Goal: Task Accomplishment & Management: Complete application form

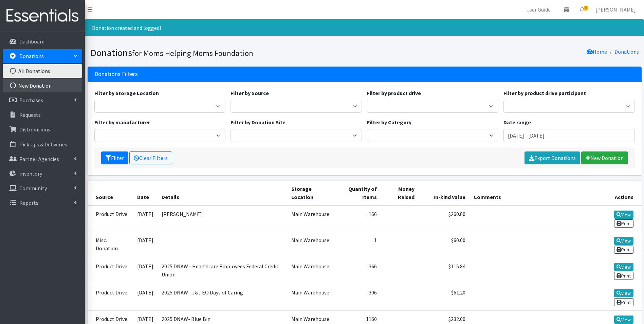
click at [43, 83] on link "New Donation" at bounding box center [42, 86] width 79 height 14
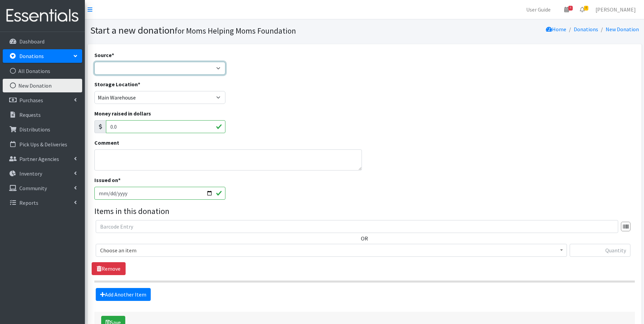
click at [216, 69] on select "Product Drive Manufacturer Donation Site Misc. Donation" at bounding box center [159, 68] width 131 height 13
select select "Misc. Donation"
click at [94, 62] on select "Product Drive Manufacturer Donation Site Misc. Donation" at bounding box center [159, 68] width 131 height 13
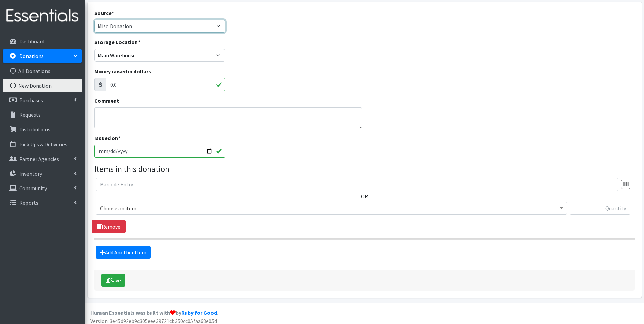
scroll to position [47, 0]
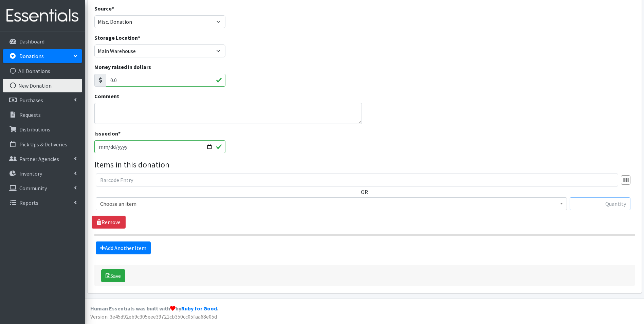
click at [594, 202] on input "text" at bounding box center [600, 203] width 61 height 13
type input "1"
click at [503, 222] on div "OR Choose an item Activity Mat Baby Carriers Bath Tubs Bed Pads Bibs Birthday B…" at bounding box center [365, 201] width 546 height 55
click at [561, 204] on b at bounding box center [561, 204] width 3 height 2
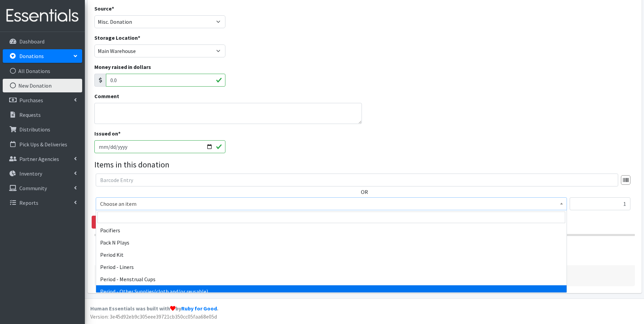
scroll to position [1019, 0]
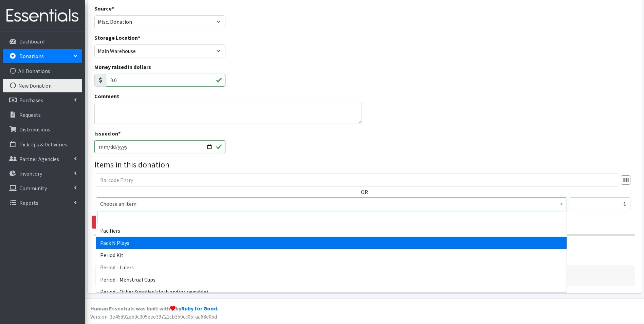
select select "1982"
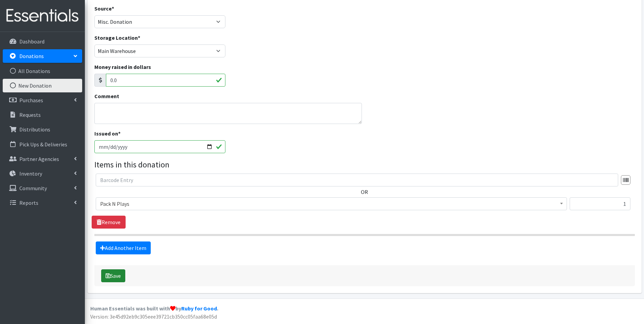
click at [111, 272] on button "Save" at bounding box center [113, 275] width 24 height 13
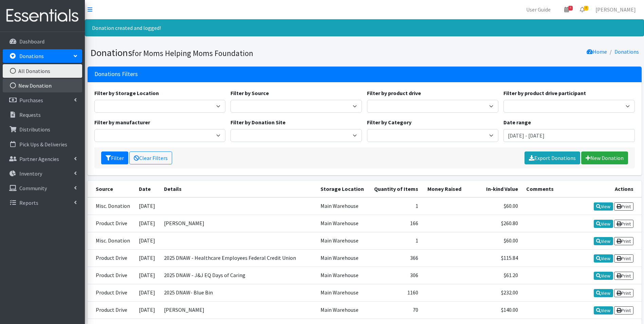
click at [38, 87] on link "New Donation" at bounding box center [42, 86] width 79 height 14
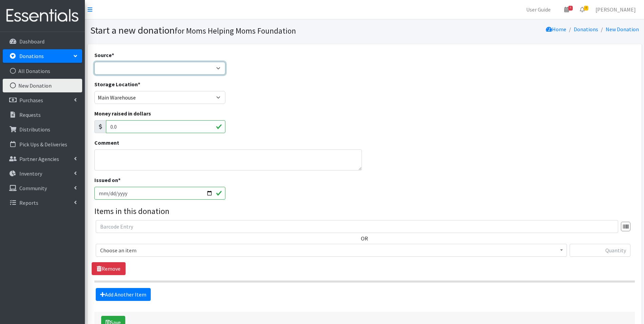
click at [221, 67] on select "Product Drive Manufacturer Donation Site Misc. Donation" at bounding box center [159, 68] width 131 height 13
select select "Donation Site"
click at [94, 62] on select "Product Drive Manufacturer Donation Site Misc. Donation" at bounding box center [159, 68] width 131 height 13
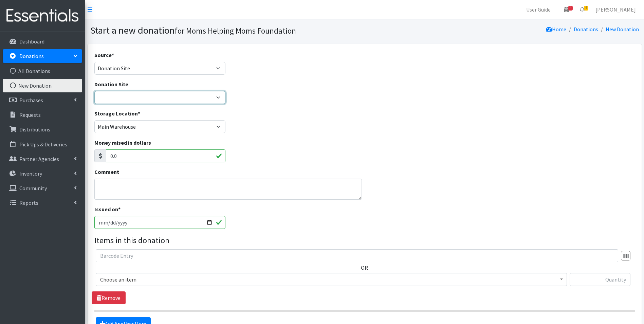
click at [221, 98] on select "Atlas Marble and Granite Body Align Physical Therapy Diamond Hill Montessori Sc…" at bounding box center [159, 97] width 131 height 13
select select "654"
click at [94, 91] on select "Atlas Marble and Granite Body Align Physical Therapy Diamond Hill Montessori Sc…" at bounding box center [159, 97] width 131 height 13
click at [594, 276] on input "text" at bounding box center [600, 279] width 61 height 13
type input "120"
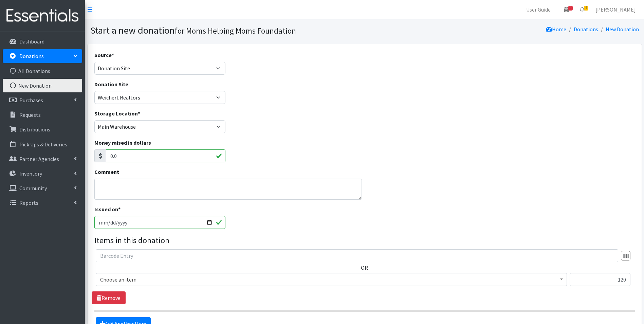
click at [560, 278] on b at bounding box center [561, 279] width 3 height 2
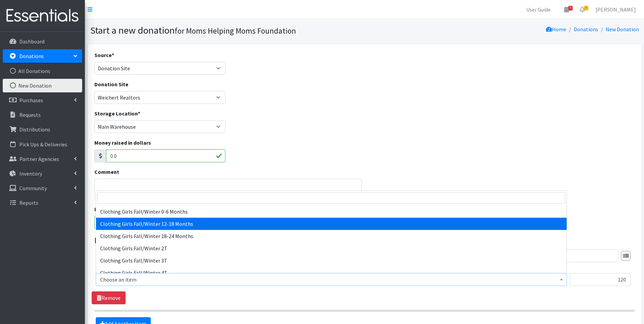
scroll to position [408, 0]
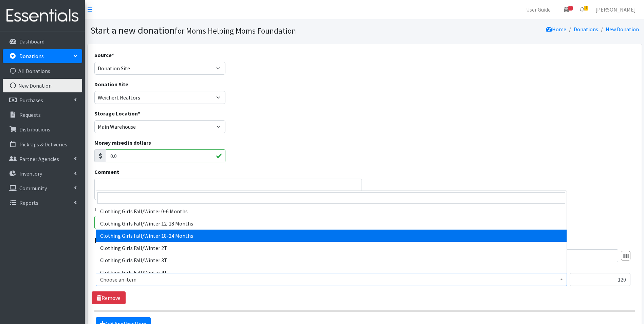
select select "5749"
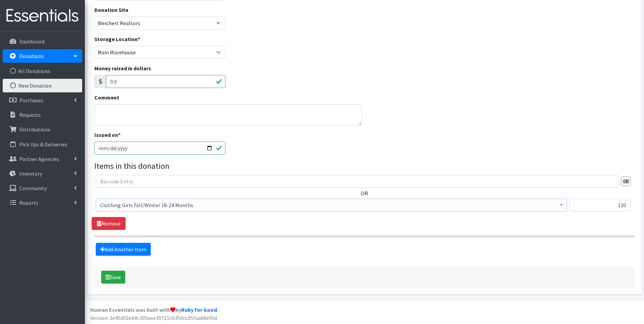
scroll to position [76, 0]
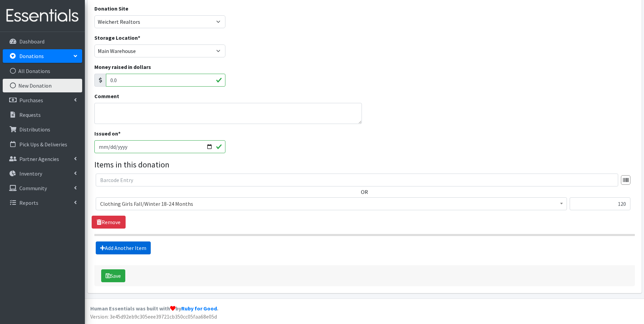
click at [130, 246] on link "Add Another Item" at bounding box center [123, 247] width 55 height 13
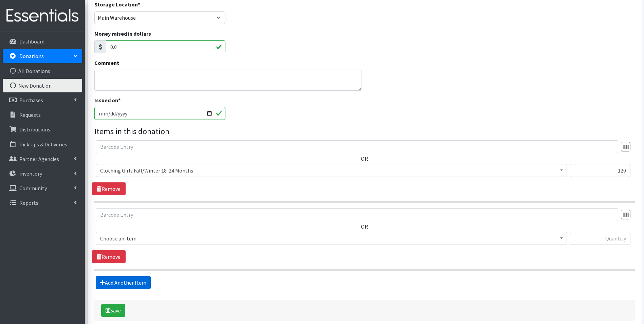
scroll to position [144, 0]
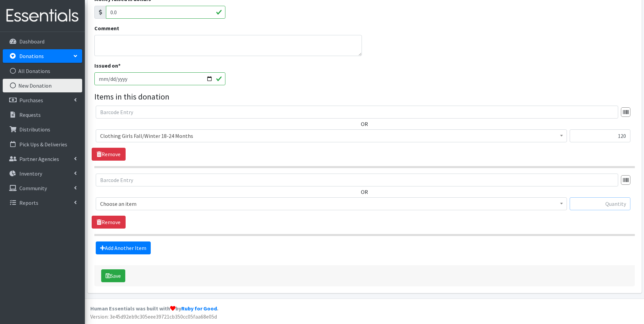
click at [588, 200] on input "text" at bounding box center [600, 203] width 61 height 13
type input "1"
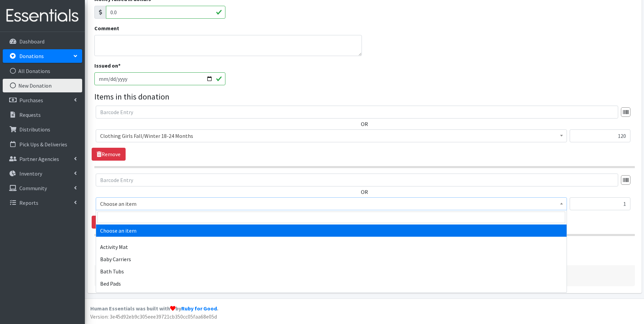
click at [561, 205] on span at bounding box center [561, 203] width 7 height 11
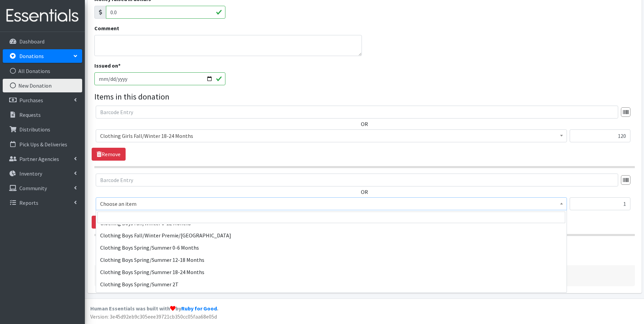
scroll to position [340, 0]
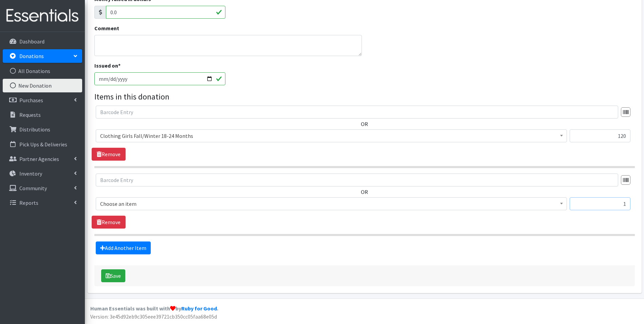
click at [619, 204] on input "1" at bounding box center [600, 203] width 61 height 13
drag, startPoint x: 627, startPoint y: 203, endPoint x: 619, endPoint y: 204, distance: 7.9
click at [619, 204] on input "1" at bounding box center [600, 203] width 61 height 13
type input "54"
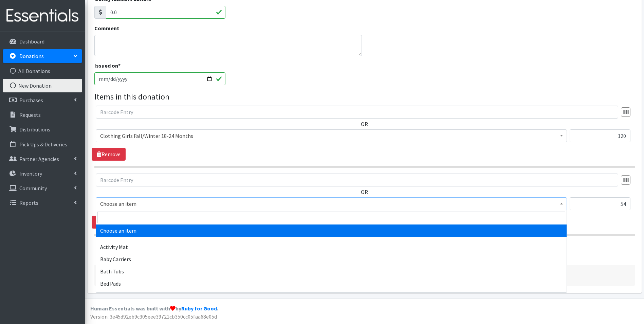
click at [561, 204] on b at bounding box center [561, 204] width 3 height 2
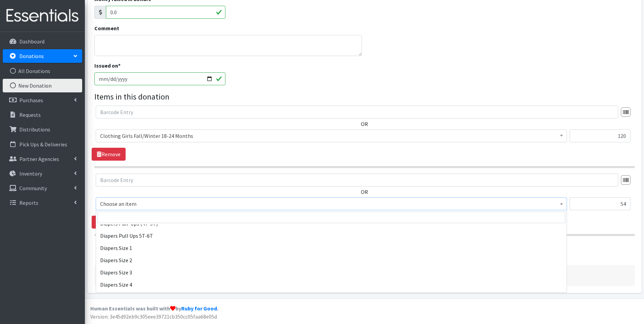
scroll to position [713, 0]
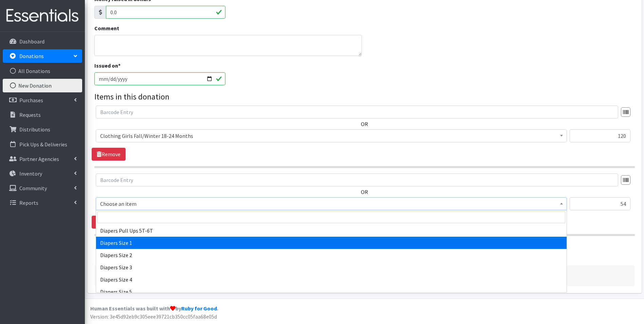
select select "1964"
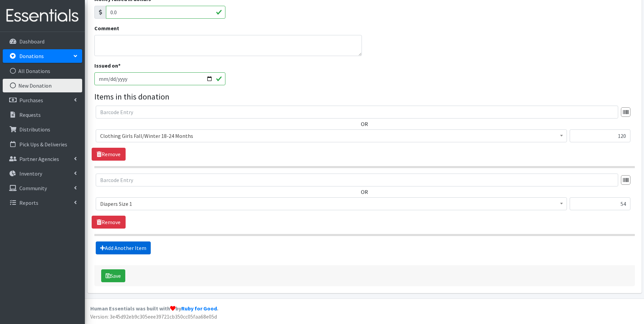
click at [120, 245] on link "Add Another Item" at bounding box center [123, 247] width 55 height 13
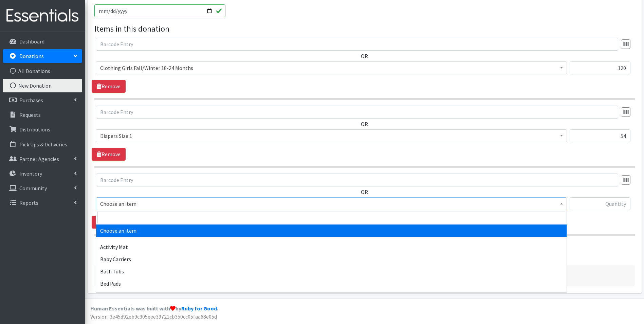
click at [565, 205] on span "Choose an item" at bounding box center [331, 203] width 471 height 13
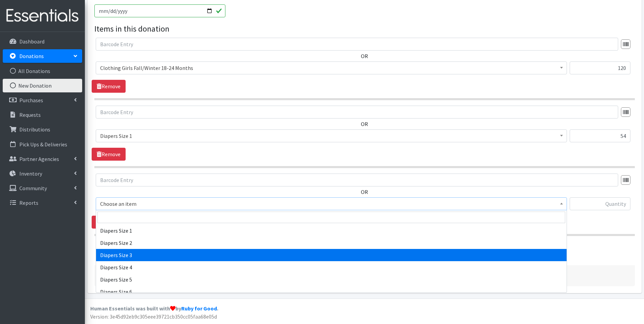
scroll to position [713, 0]
select select "1965"
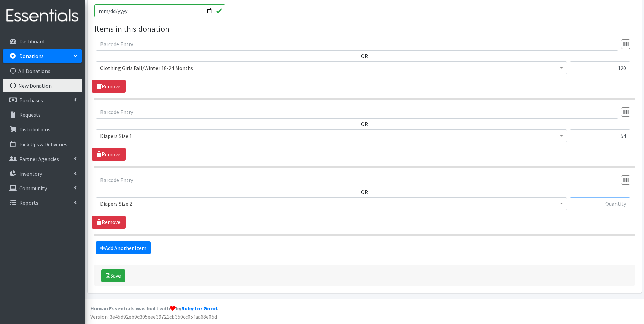
click at [581, 203] on input "text" at bounding box center [600, 203] width 61 height 13
type input "30"
click at [142, 250] on link "Add Another Item" at bounding box center [123, 247] width 55 height 13
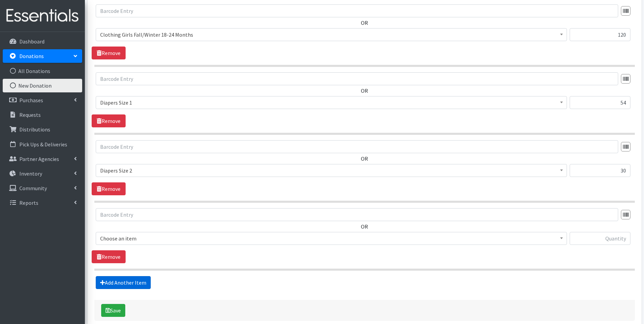
scroll to position [279, 0]
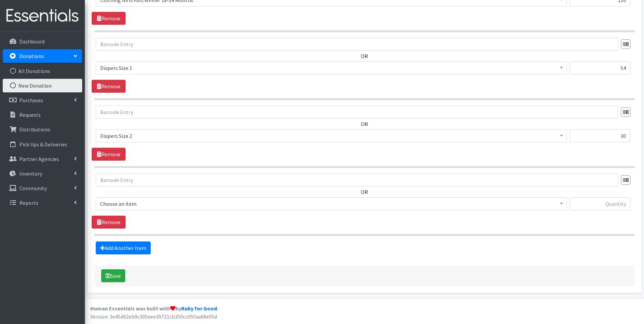
click at [566, 205] on span "Choose an item" at bounding box center [331, 203] width 471 height 13
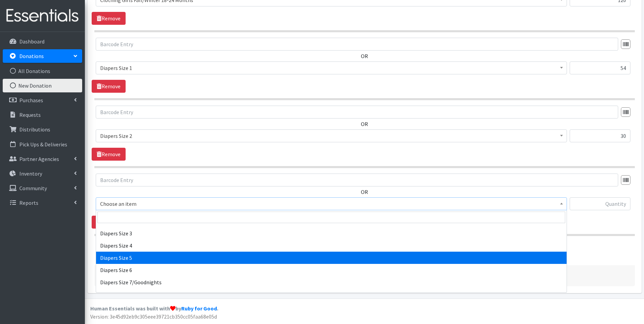
scroll to position [781, 0]
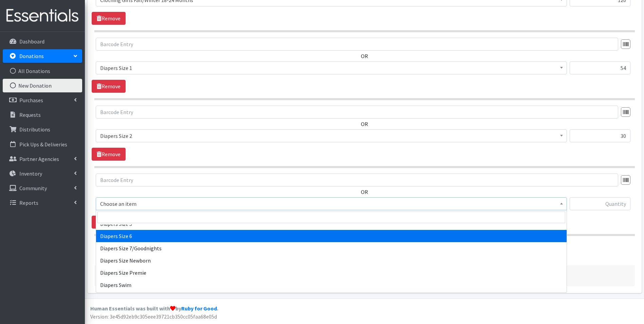
select select "1969"
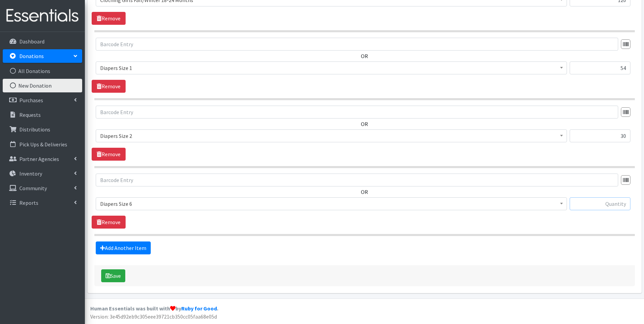
click at [608, 202] on input "text" at bounding box center [600, 203] width 61 height 13
type input "45"
click at [130, 248] on link "Add Another Item" at bounding box center [123, 247] width 55 height 13
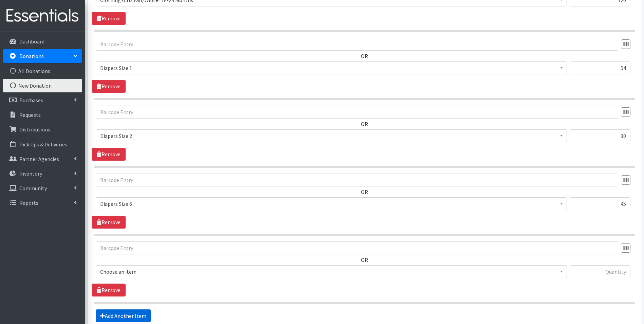
scroll to position [347, 0]
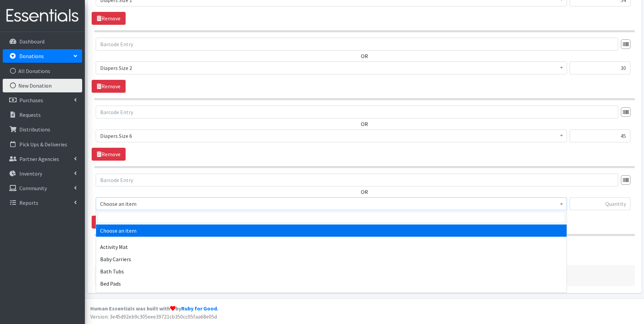
click at [561, 203] on b at bounding box center [561, 204] width 3 height 2
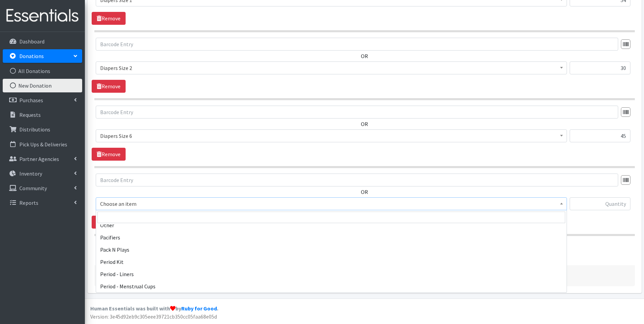
scroll to position [1053, 0]
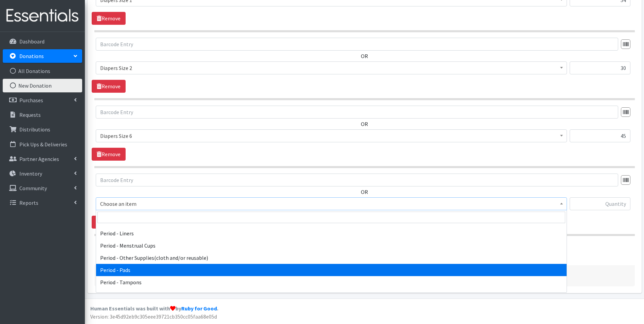
select select "5772"
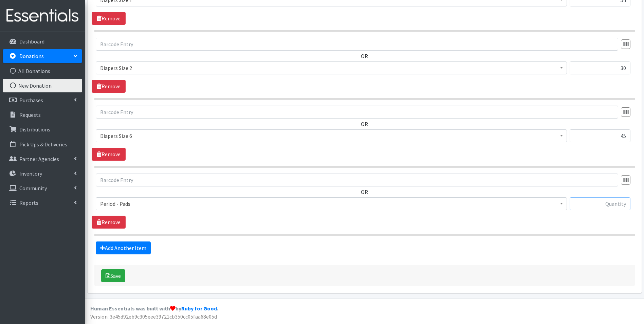
click at [601, 204] on input "text" at bounding box center [600, 203] width 61 height 13
type input "52"
click at [113, 277] on button "Save" at bounding box center [113, 275] width 24 height 13
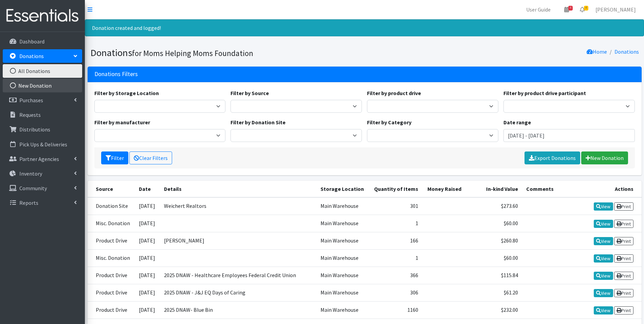
click at [33, 85] on link "New Donation" at bounding box center [42, 86] width 79 height 14
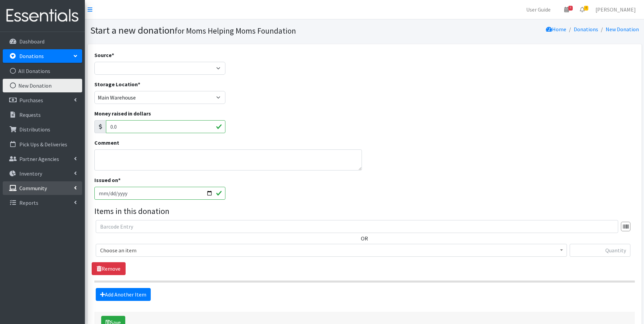
click at [43, 185] on p "Community" at bounding box center [33, 188] width 28 height 7
click at [32, 216] on link "Product Drives" at bounding box center [42, 218] width 79 height 14
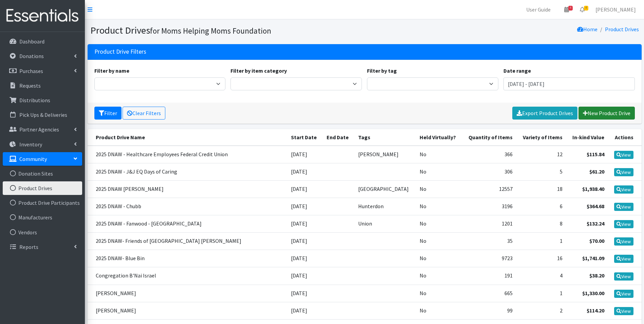
click at [596, 111] on link "New Product Drive" at bounding box center [607, 113] width 56 height 13
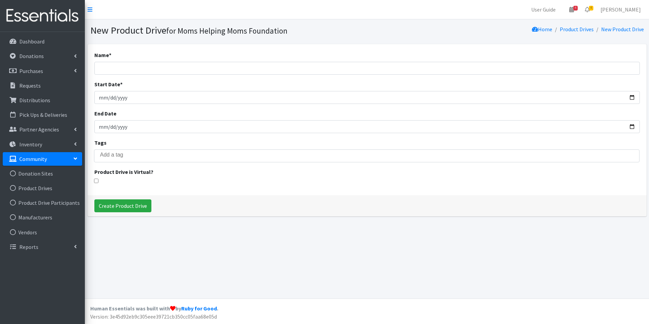
select select
click at [104, 70] on input "Name *" at bounding box center [367, 68] width 546 height 13
type input "2025 DNAW - Compass Schoolhouse"
click at [103, 98] on input "Start Date *" at bounding box center [367, 97] width 546 height 13
type input "[DATE]"
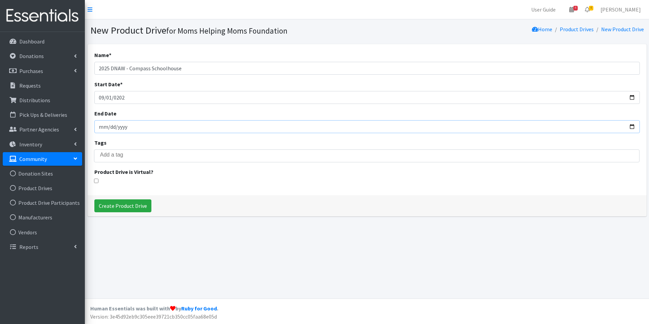
click at [114, 127] on input "End Date" at bounding box center [367, 126] width 546 height 13
click at [103, 127] on input "End Date" at bounding box center [367, 126] width 546 height 13
type input "[DATE]"
click at [103, 158] on ul at bounding box center [368, 154] width 549 height 9
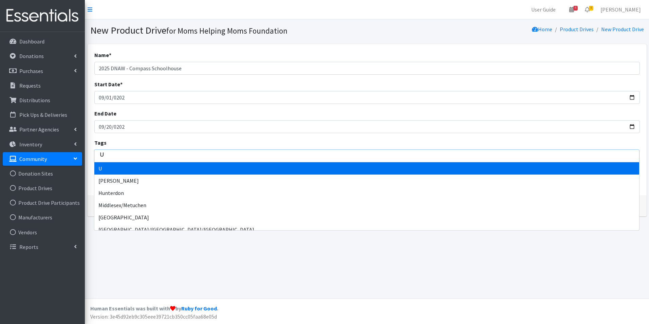
type input "Un"
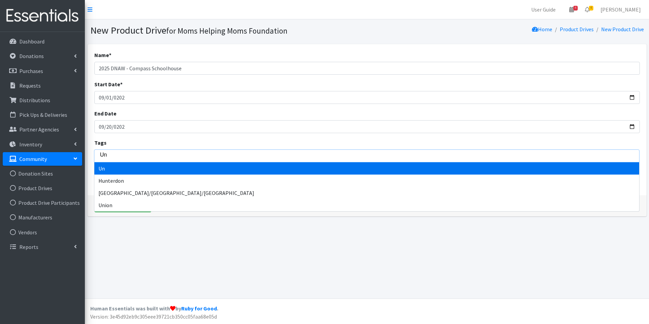
type input "Uni"
type input "Unio"
type input "Union"
select select "Union"
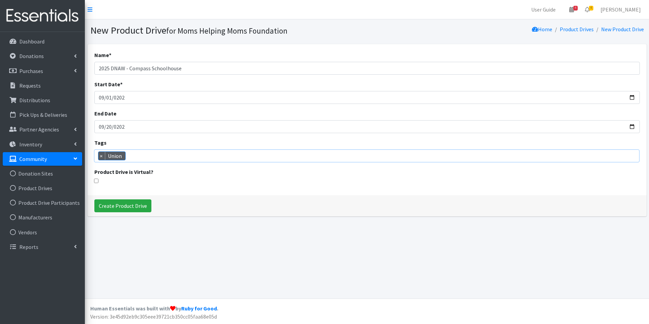
scroll to position [128, 0]
click at [124, 208] on input "Create Product Drive" at bounding box center [122, 205] width 57 height 13
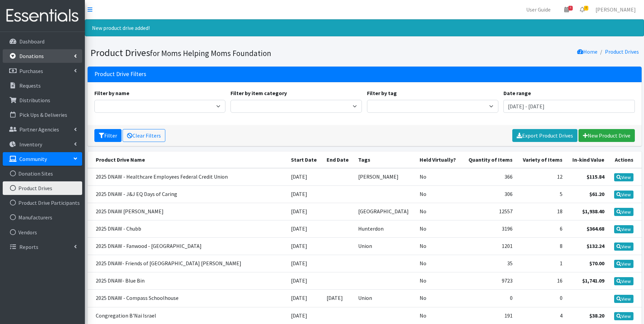
click at [57, 53] on link "Donations" at bounding box center [42, 56] width 79 height 14
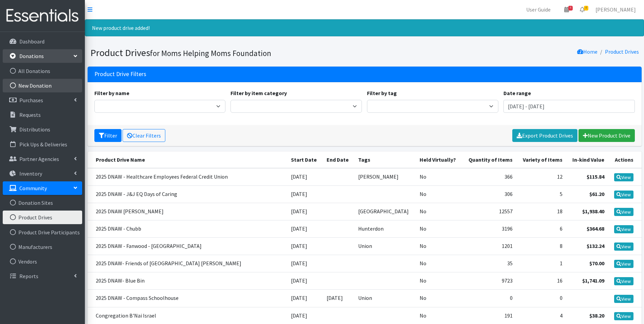
click at [41, 82] on link "New Donation" at bounding box center [42, 86] width 79 height 14
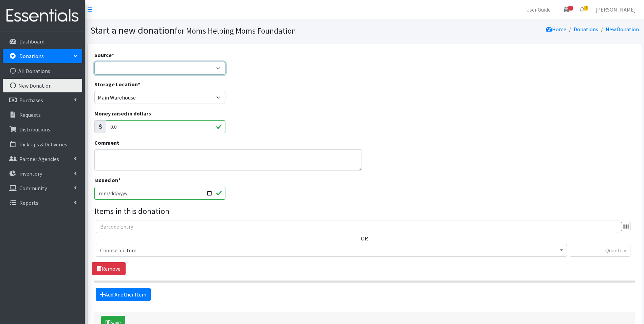
click at [221, 67] on select "Product Drive Manufacturer Donation Site Misc. Donation" at bounding box center [159, 68] width 131 height 13
select select "Product Drive"
click at [94, 62] on select "Product Drive Manufacturer Donation Site Misc. Donation" at bounding box center [159, 68] width 131 height 13
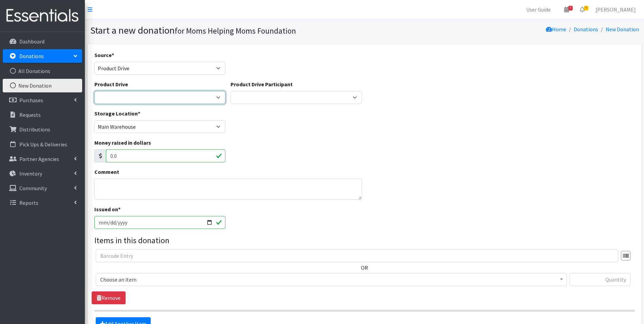
click at [217, 97] on select "[DATE] Zeta Phi Beta Sorority (virtual) 2021 HOLIDAY DRIVE AWR Week of Giving/[…" at bounding box center [159, 97] width 131 height 13
click at [94, 91] on select "[DATE] Zeta Phi Beta Sorority (virtual) 2021 HOLIDAY DRIVE AWR Week of Giving/[…" at bounding box center [159, 97] width 131 height 13
click at [223, 95] on select "[DATE] Zeta Phi Beta Sorority (virtual) 2021 HOLIDAY DRIVE AWR Week of Giving/[…" at bounding box center [159, 97] width 131 height 13
select select "3542"
click at [94, 91] on select "[DATE] Zeta Phi Beta Sorority (virtual) 2021 HOLIDAY DRIVE AWR Week of Giving/[…" at bounding box center [159, 97] width 131 height 13
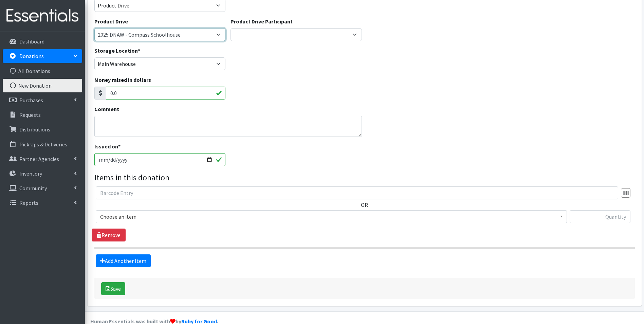
scroll to position [68, 0]
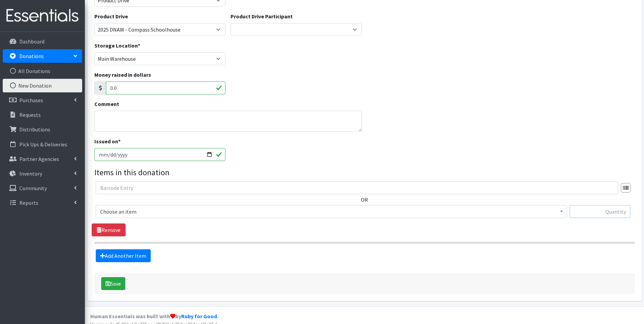
click at [583, 209] on input "text" at bounding box center [600, 211] width 61 height 13
type input "4"
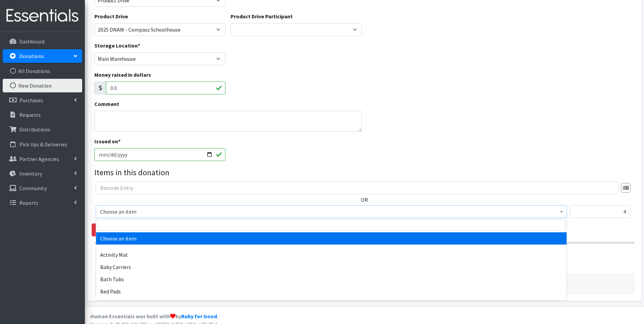
click at [563, 213] on span at bounding box center [561, 210] width 7 height 11
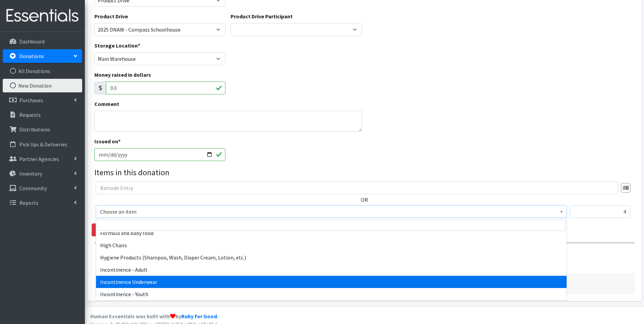
scroll to position [849, 0]
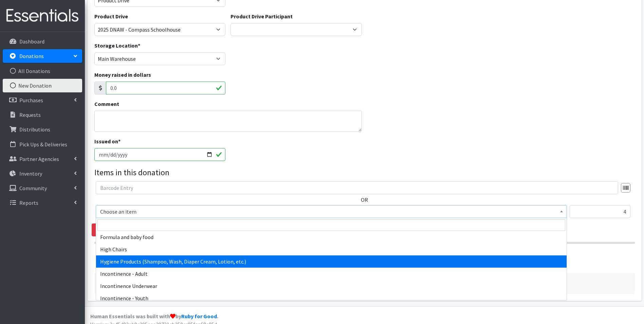
select select "5659"
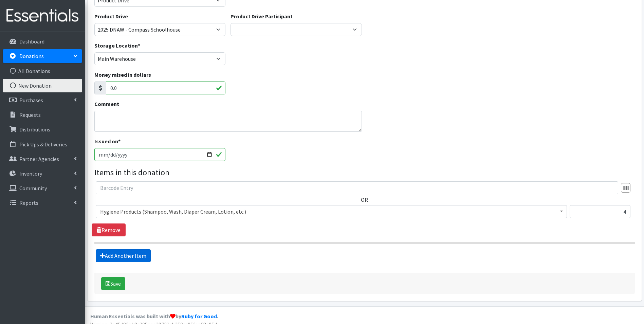
click at [122, 257] on link "Add Another Item" at bounding box center [123, 255] width 55 height 13
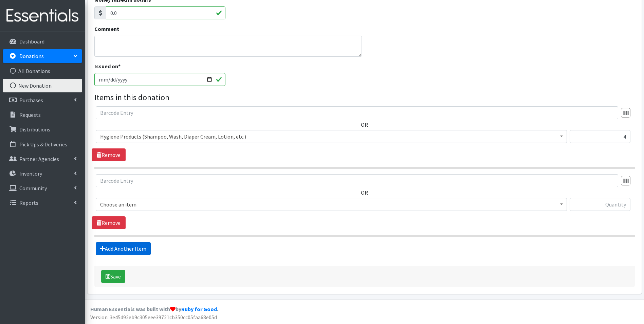
scroll to position [144, 0]
click at [582, 203] on input "text" at bounding box center [600, 203] width 61 height 13
type input "1504"
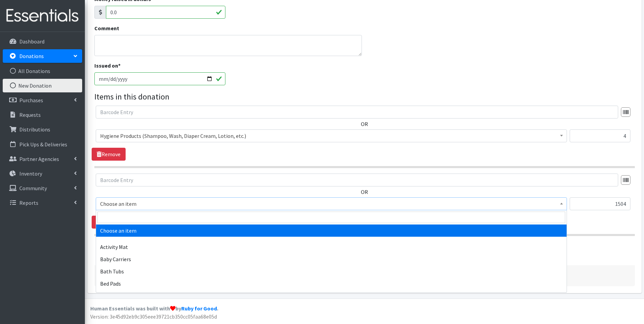
click at [561, 204] on b at bounding box center [561, 204] width 3 height 2
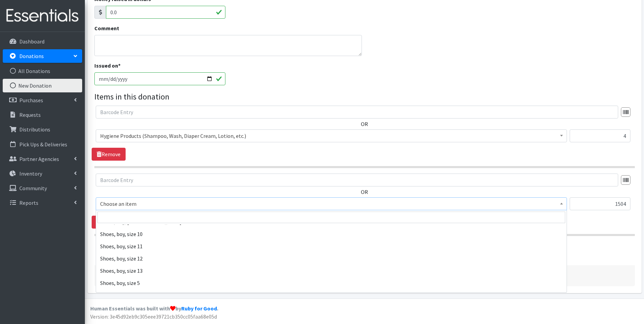
scroll to position [1562, 0]
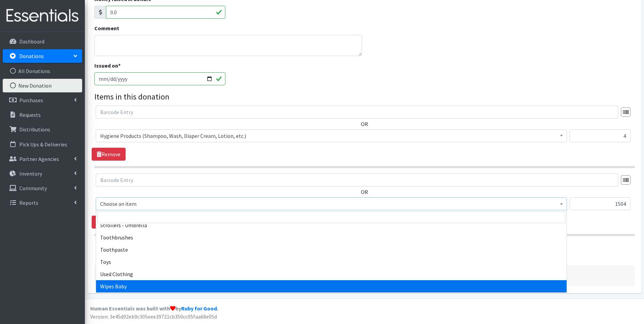
select select "1929"
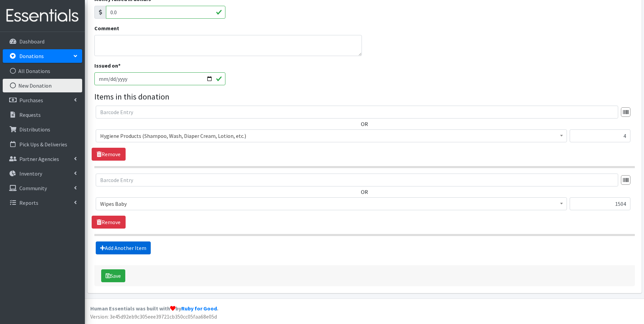
click at [122, 246] on link "Add Another Item" at bounding box center [123, 247] width 55 height 13
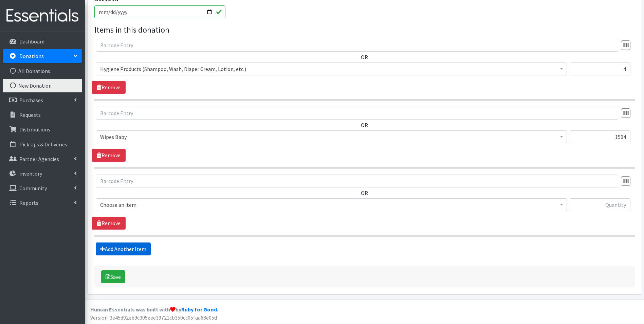
scroll to position [212, 0]
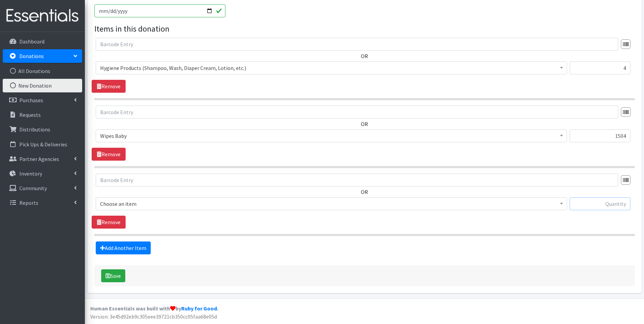
click at [605, 207] on input "text" at bounding box center [600, 203] width 61 height 13
type input "1"
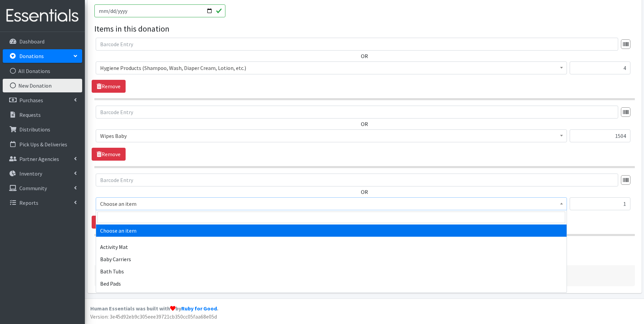
click at [563, 203] on b at bounding box center [561, 204] width 3 height 2
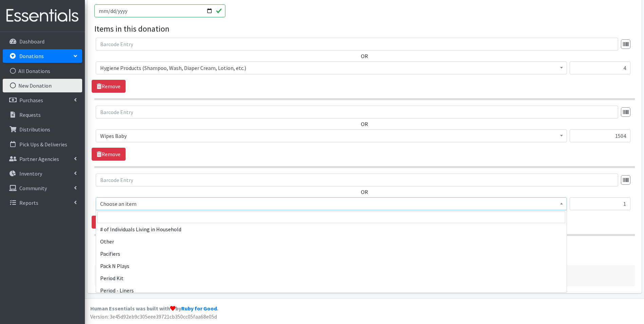
scroll to position [985, 0]
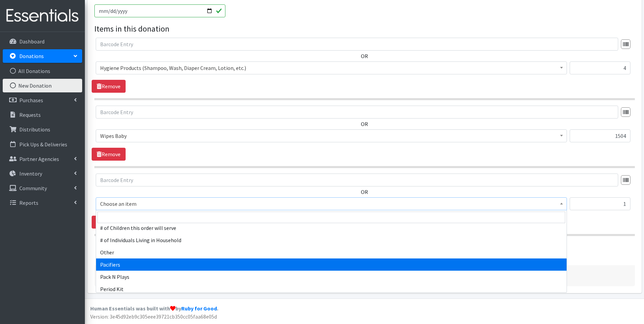
select select "316"
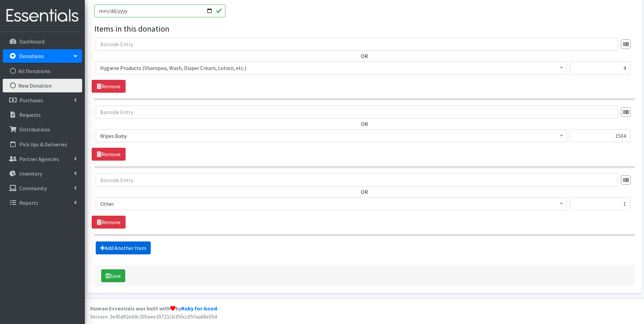
click at [118, 246] on link "Add Another Item" at bounding box center [123, 247] width 55 height 13
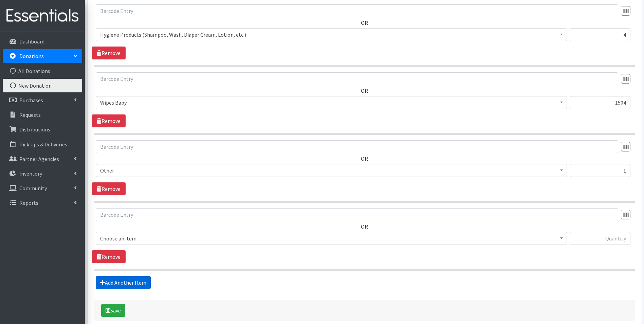
scroll to position [279, 0]
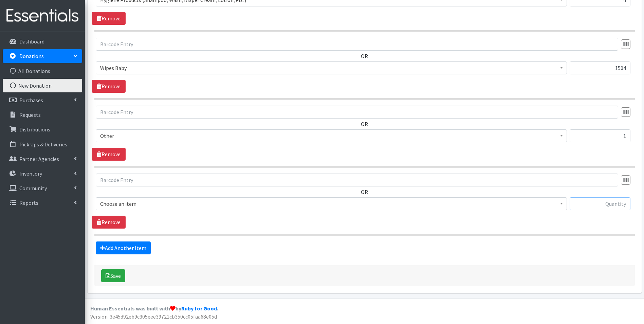
click at [605, 200] on input "text" at bounding box center [600, 203] width 61 height 13
type input "84"
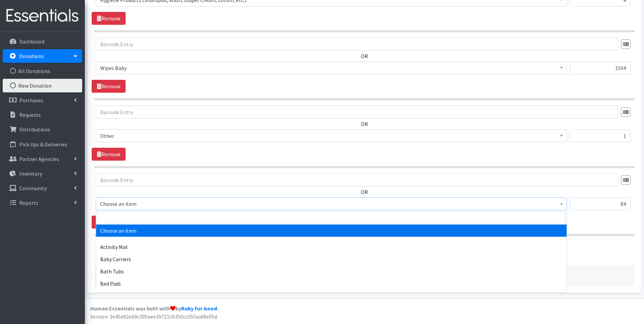
click at [563, 206] on span at bounding box center [561, 203] width 7 height 11
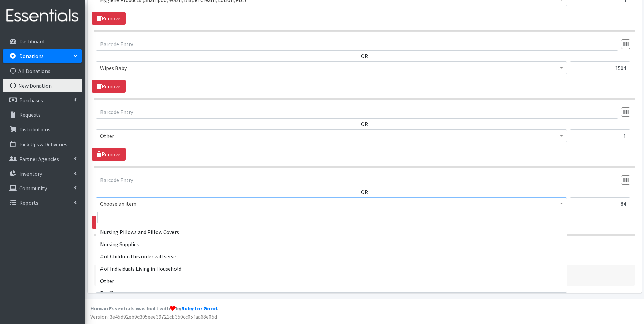
scroll to position [951, 0]
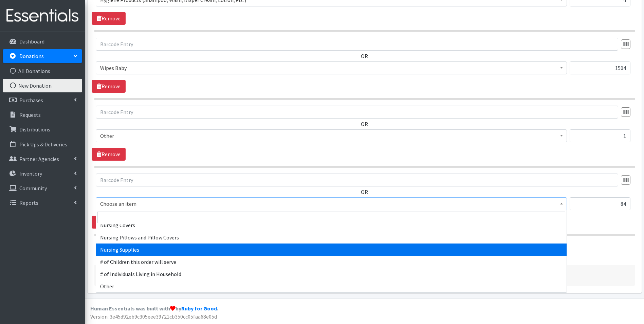
select select "1936"
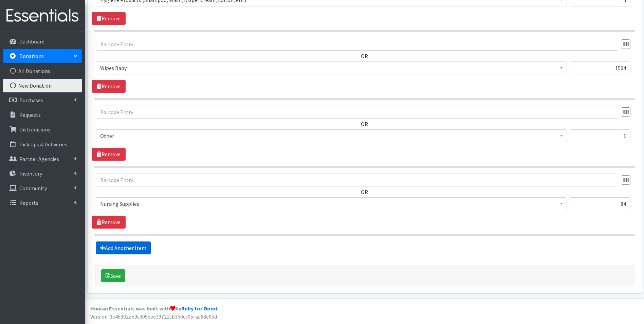
click at [127, 246] on link "Add Another Item" at bounding box center [123, 247] width 55 height 13
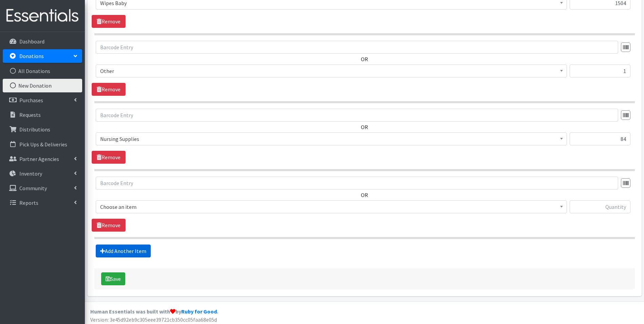
scroll to position [347, 0]
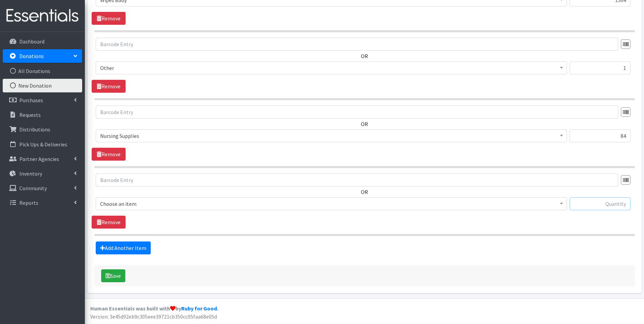
click at [597, 202] on input "text" at bounding box center [600, 203] width 61 height 13
type input "2"
type input "350"
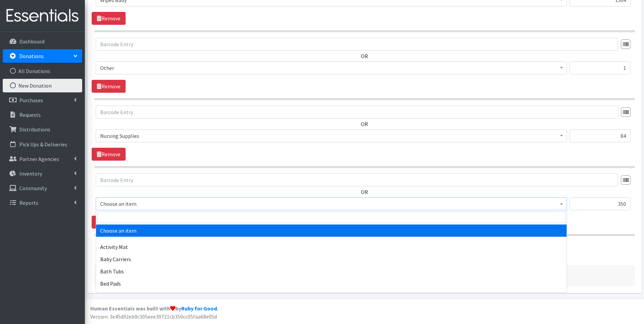
click at [562, 206] on span at bounding box center [561, 203] width 7 height 11
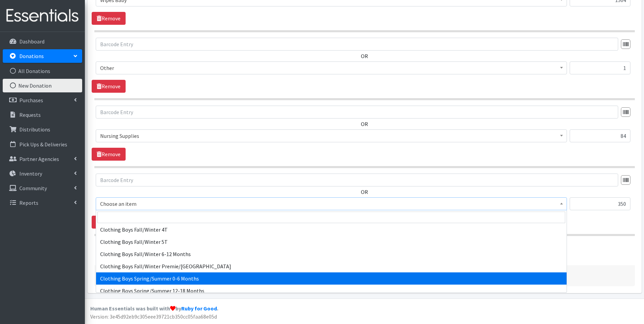
scroll to position [238, 0]
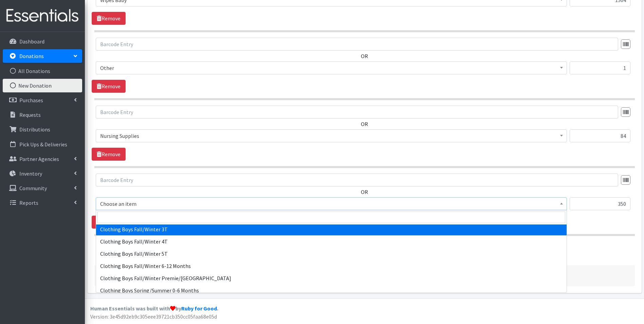
select select "5712"
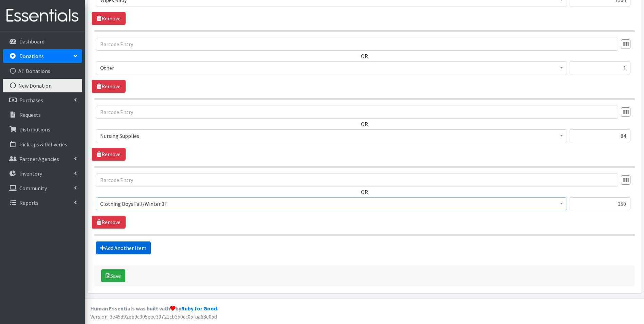
click at [120, 249] on link "Add Another Item" at bounding box center [123, 247] width 55 height 13
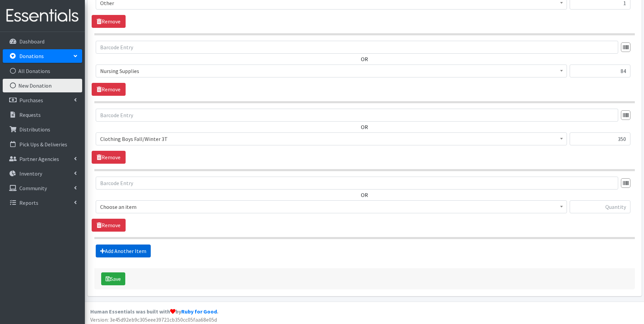
scroll to position [415, 0]
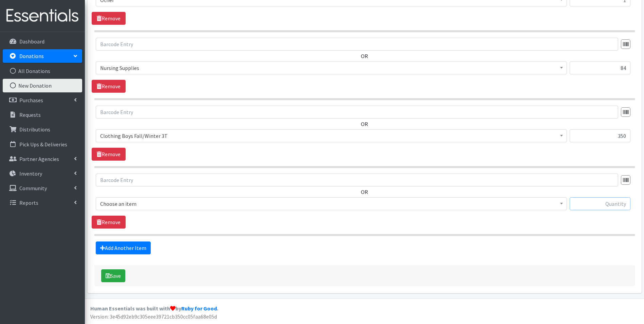
click at [604, 205] on input "text" at bounding box center [600, 203] width 61 height 13
type input "236"
click at [561, 201] on span at bounding box center [561, 203] width 7 height 11
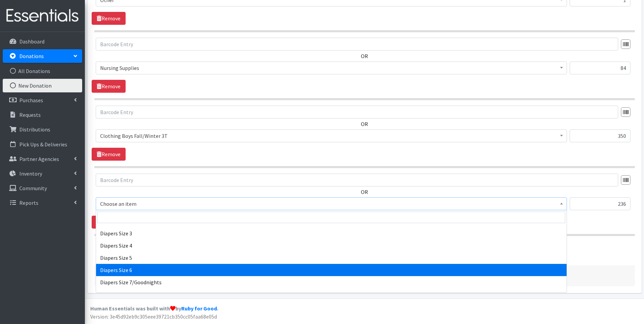
scroll to position [781, 0]
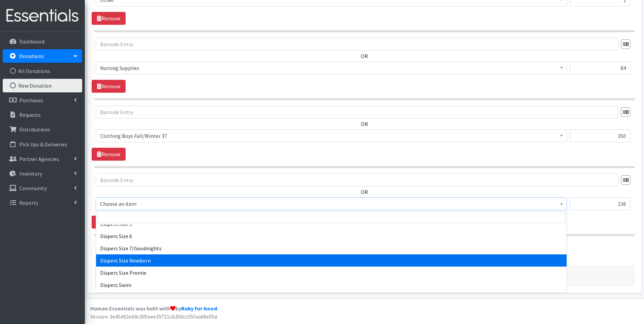
select select "1963"
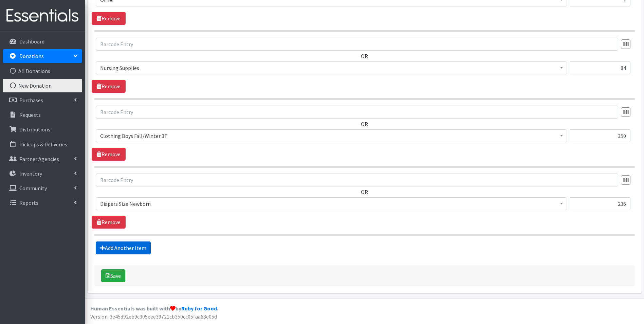
click at [123, 249] on link "Add Another Item" at bounding box center [123, 247] width 55 height 13
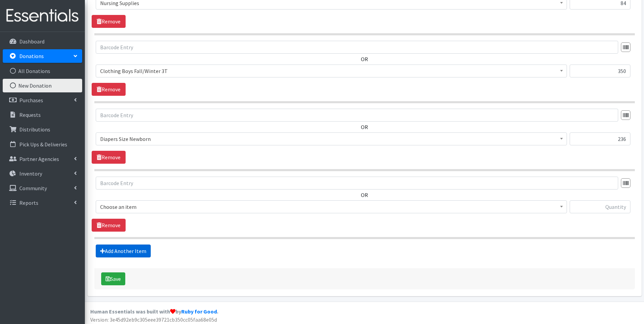
scroll to position [483, 0]
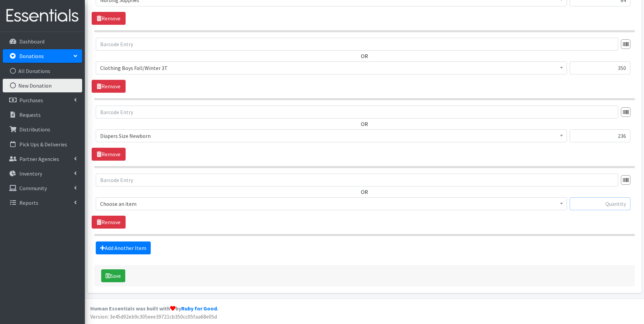
click at [577, 201] on input "text" at bounding box center [600, 203] width 61 height 13
type input "174"
click at [559, 204] on span at bounding box center [561, 203] width 7 height 11
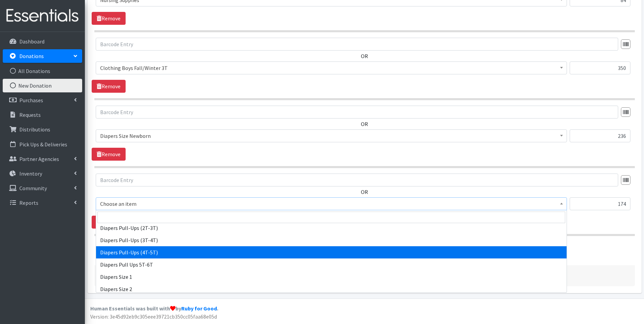
scroll to position [713, 0]
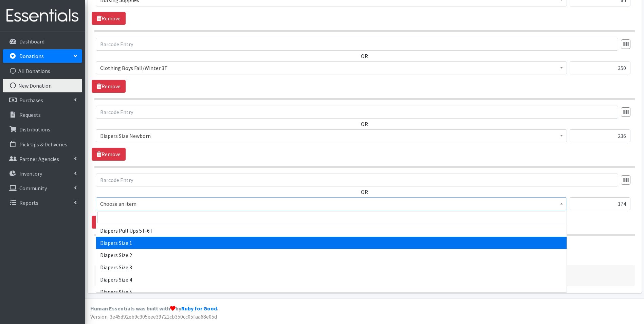
select select "1964"
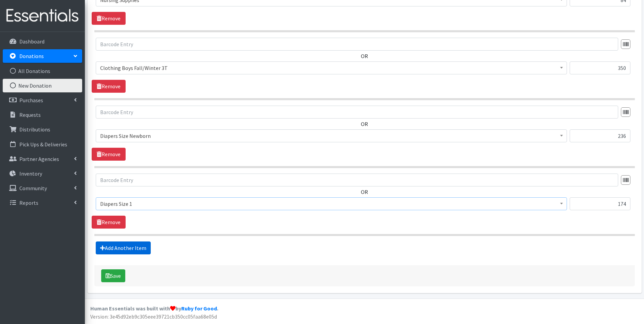
click at [142, 245] on link "Add Another Item" at bounding box center [123, 247] width 55 height 13
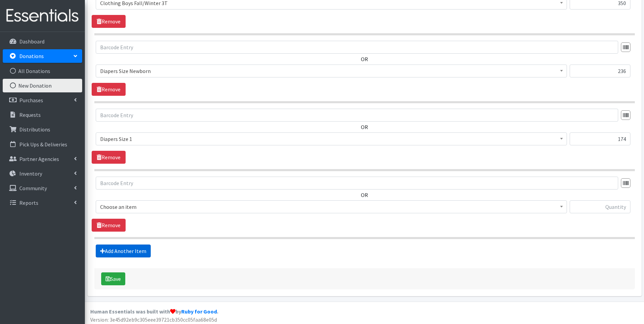
scroll to position [551, 0]
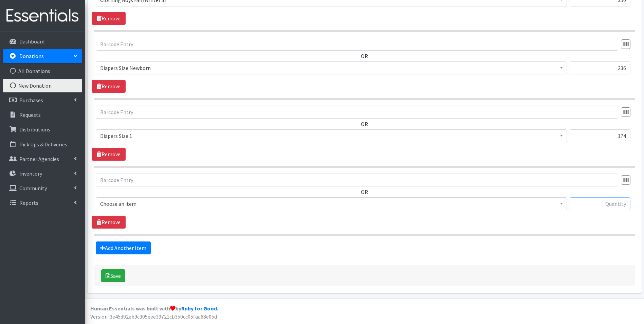
click at [593, 208] on input "text" at bounding box center [600, 203] width 61 height 13
type input "37"
click at [564, 205] on span at bounding box center [561, 203] width 7 height 11
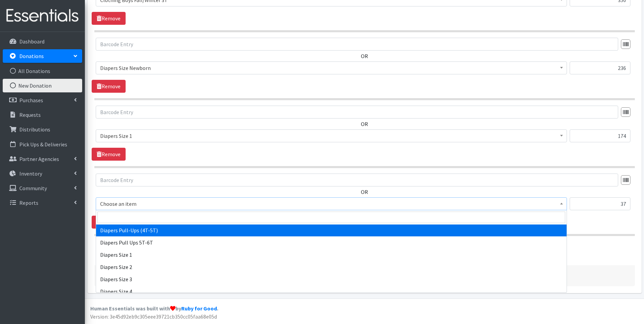
scroll to position [713, 0]
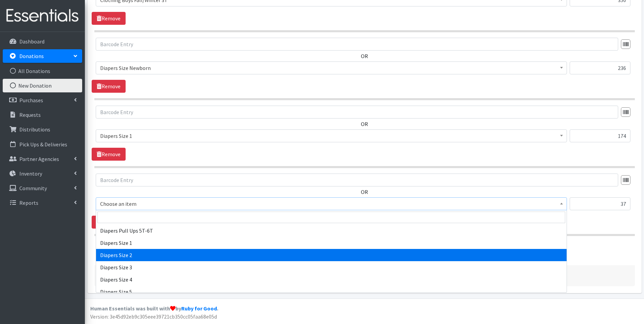
select select "1965"
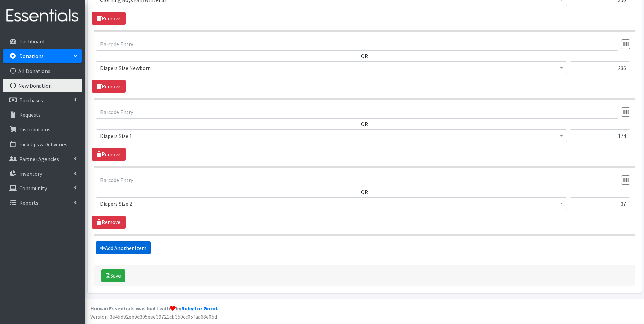
click at [116, 247] on link "Add Another Item" at bounding box center [123, 247] width 55 height 13
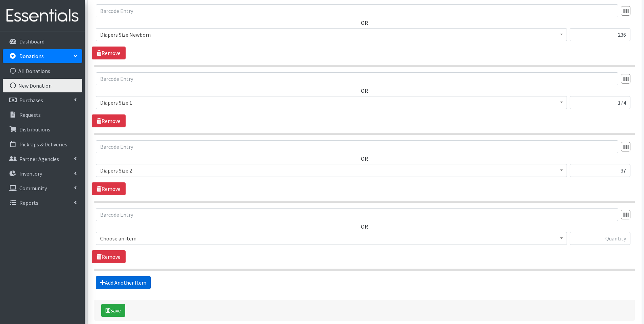
scroll to position [619, 0]
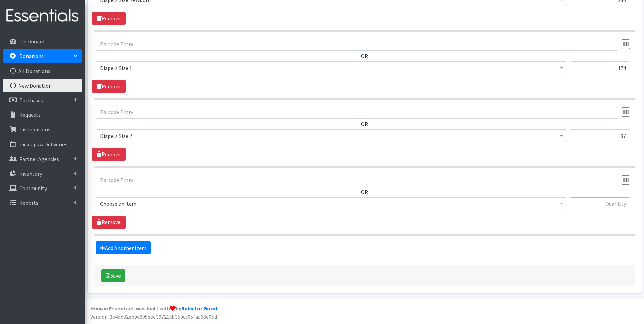
click at [578, 199] on input "text" at bounding box center [600, 203] width 61 height 13
type input "56"
click at [561, 205] on span at bounding box center [561, 203] width 7 height 11
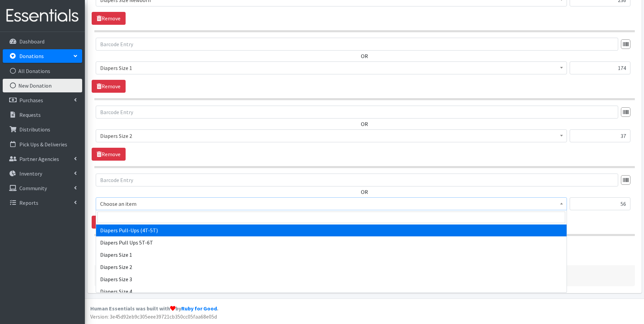
scroll to position [713, 0]
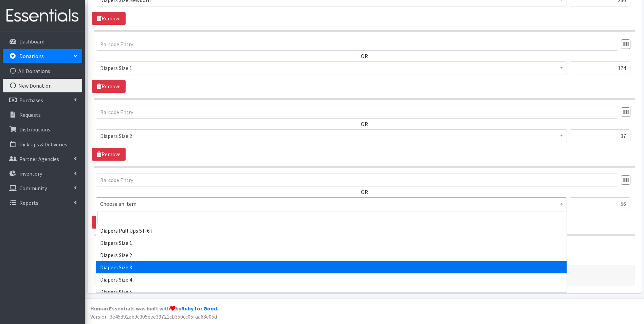
select select "1966"
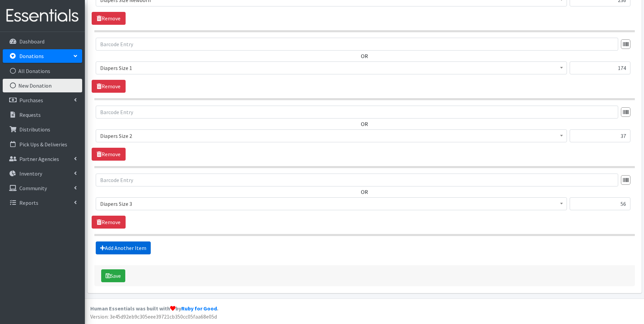
click at [125, 247] on link "Add Another Item" at bounding box center [123, 247] width 55 height 13
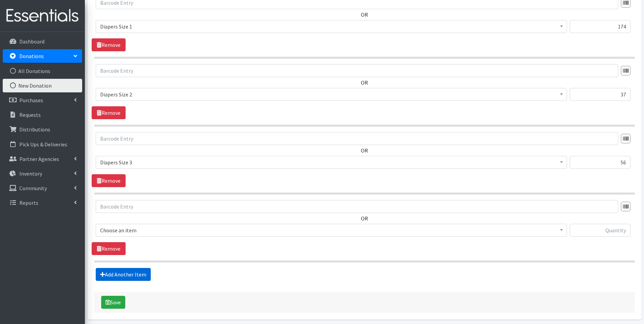
scroll to position [687, 0]
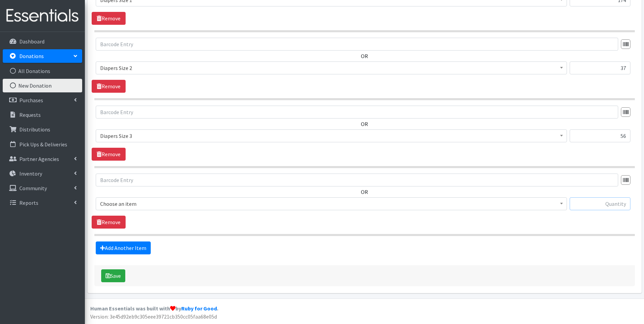
click at [612, 208] on input "text" at bounding box center [600, 203] width 61 height 13
type input "74"
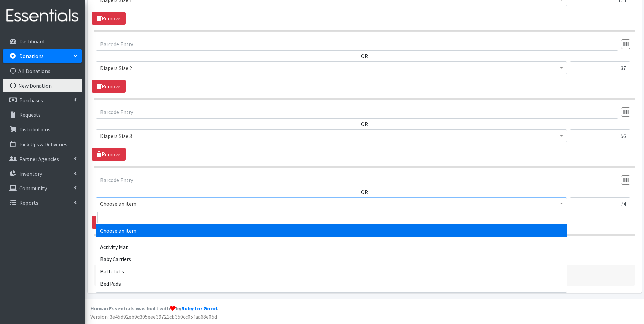
click at [562, 201] on span at bounding box center [561, 203] width 7 height 11
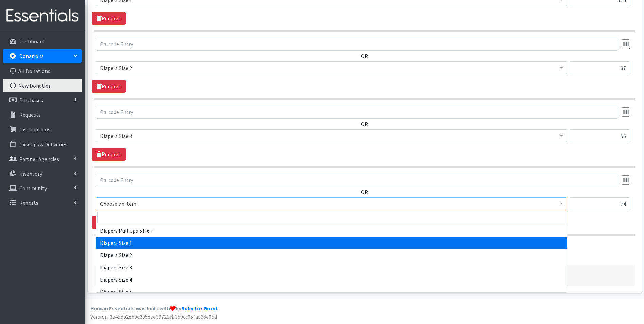
scroll to position [747, 0]
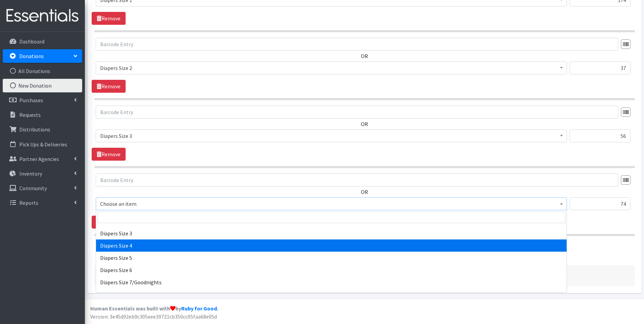
select select "1967"
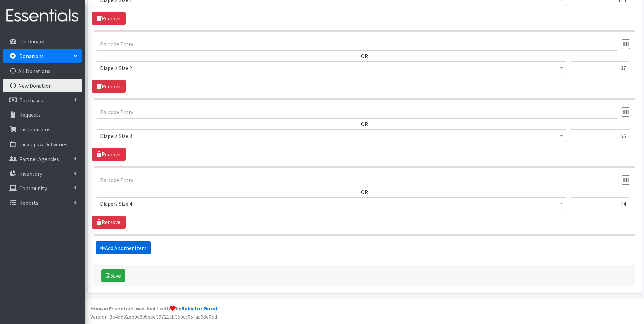
click at [124, 248] on link "Add Another Item" at bounding box center [123, 247] width 55 height 13
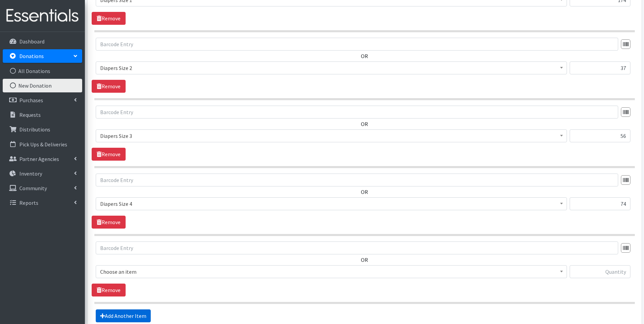
scroll to position [755, 0]
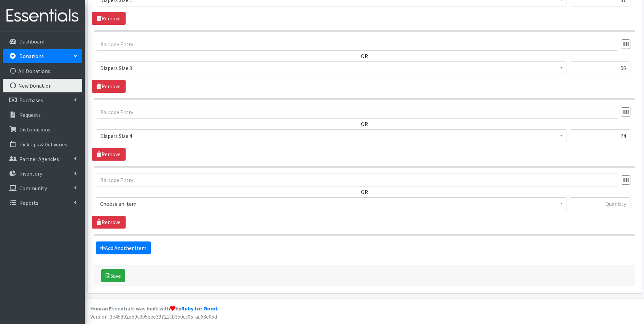
click at [562, 204] on b at bounding box center [561, 204] width 3 height 2
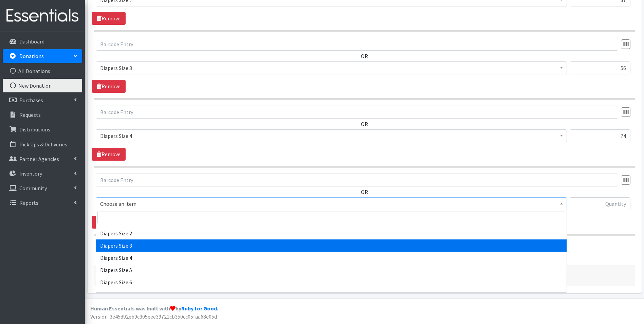
scroll to position [747, 0]
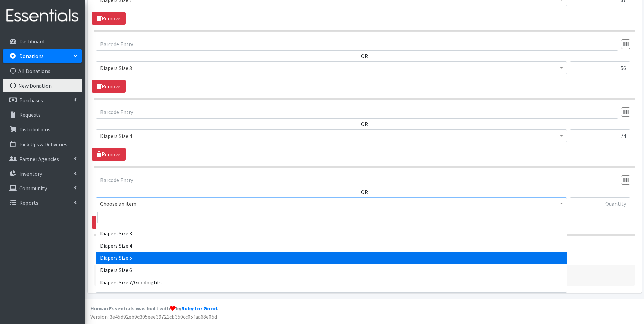
select select "1968"
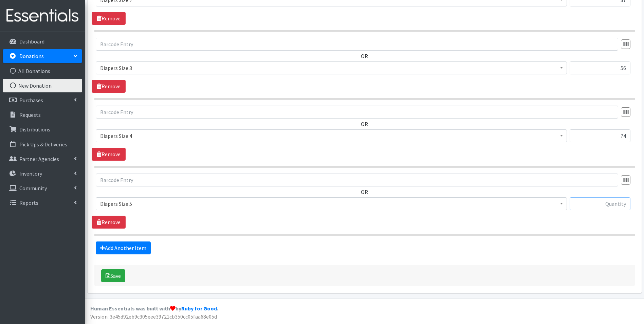
click at [596, 204] on input "text" at bounding box center [600, 203] width 61 height 13
type input "17"
click at [121, 246] on link "Add Another Item" at bounding box center [123, 247] width 55 height 13
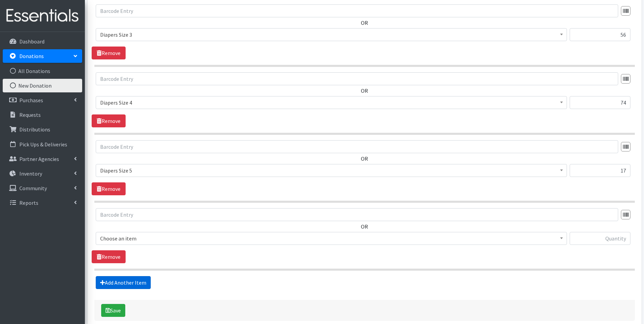
scroll to position [823, 0]
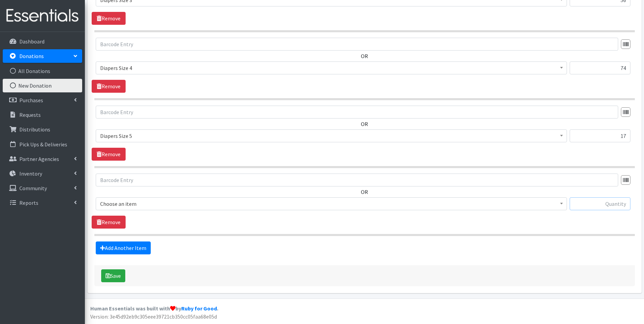
click at [586, 204] on input "text" at bounding box center [600, 203] width 61 height 13
type input "4"
click at [560, 203] on span at bounding box center [561, 203] width 7 height 11
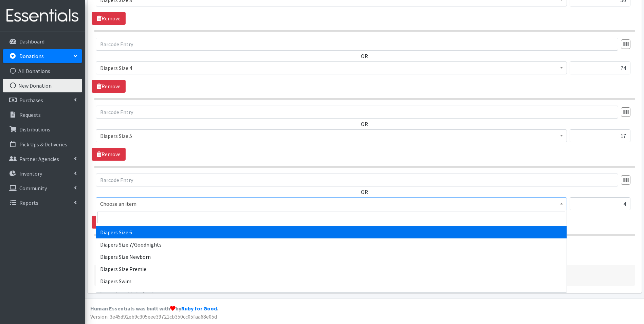
scroll to position [781, 0]
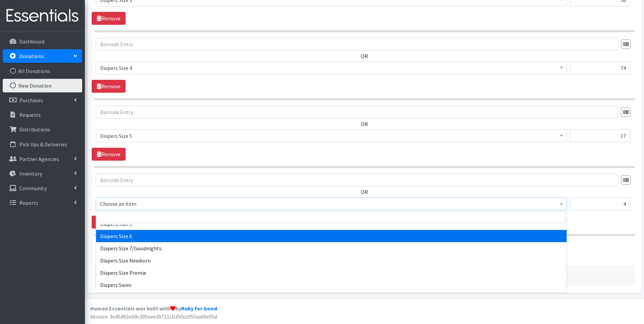
select select "1969"
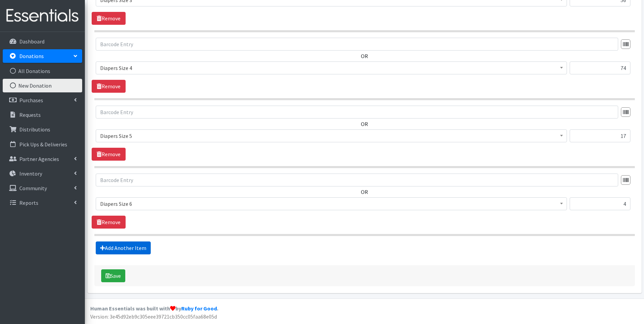
click at [121, 249] on link "Add Another Item" at bounding box center [123, 247] width 55 height 13
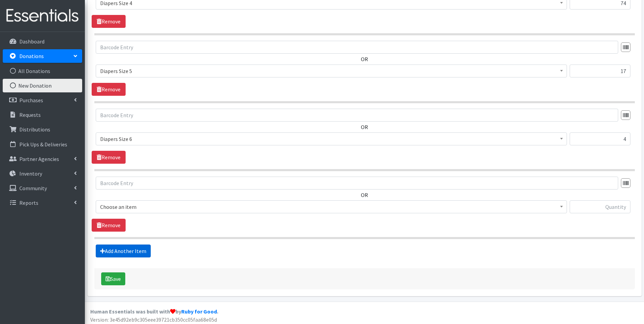
scroll to position [891, 0]
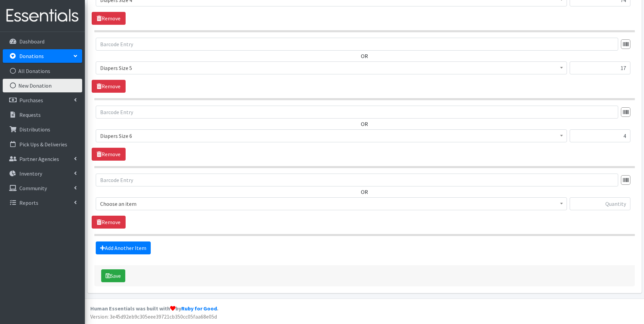
click at [562, 201] on span at bounding box center [561, 203] width 7 height 11
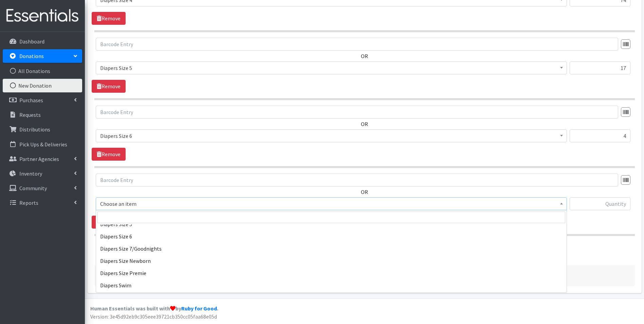
scroll to position [781, 0]
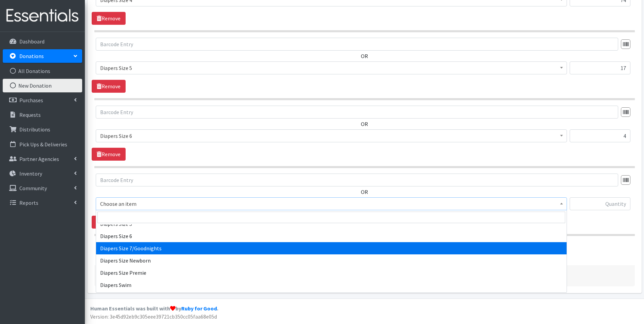
select select "1970"
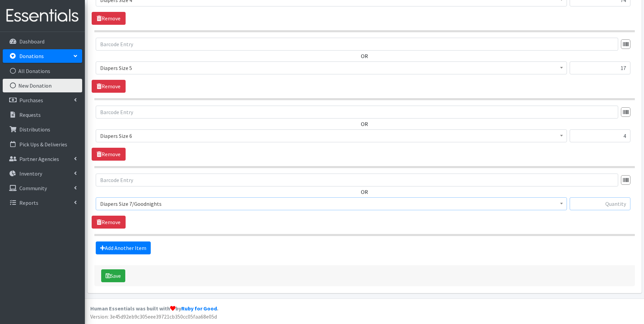
click at [616, 201] on input "text" at bounding box center [600, 203] width 61 height 13
type input "7"
click at [139, 249] on link "Add Another Item" at bounding box center [123, 247] width 55 height 13
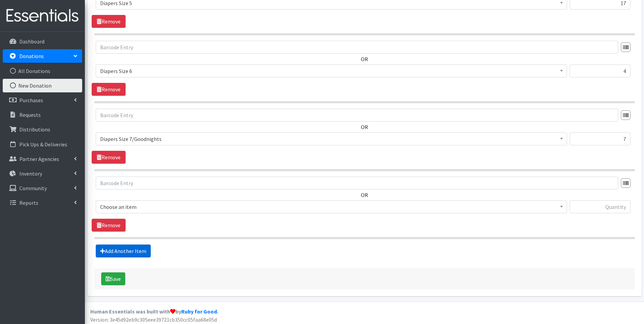
scroll to position [959, 0]
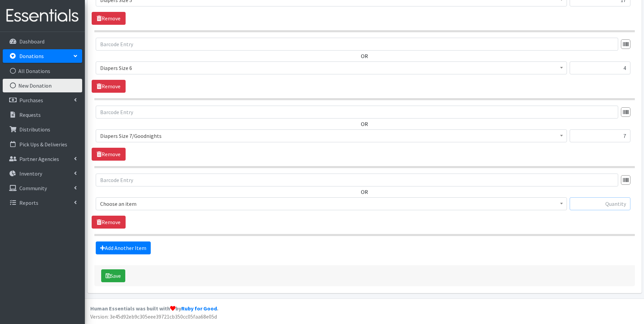
click at [604, 204] on input "text" at bounding box center [600, 203] width 61 height 13
type input "15"
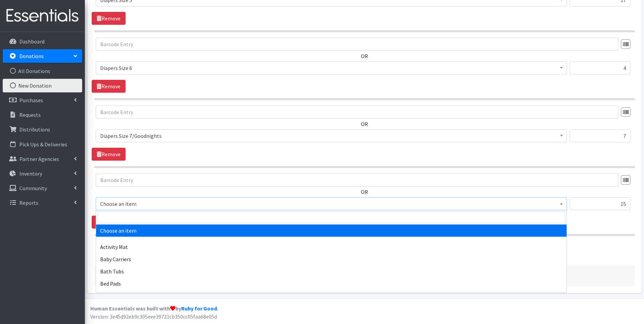
click at [562, 205] on span at bounding box center [561, 203] width 7 height 11
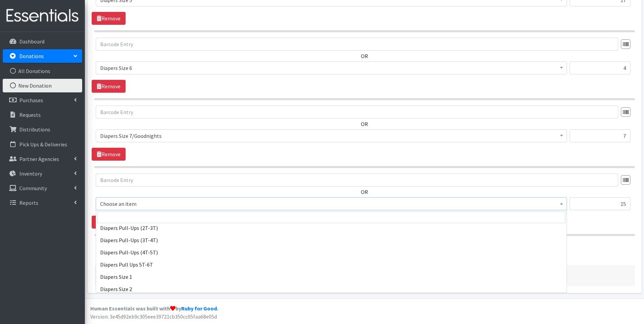
scroll to position [781, 0]
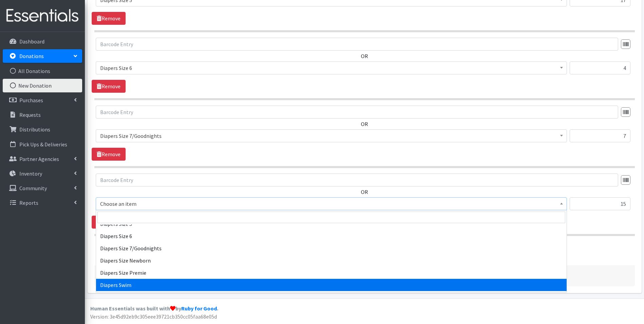
select select "309"
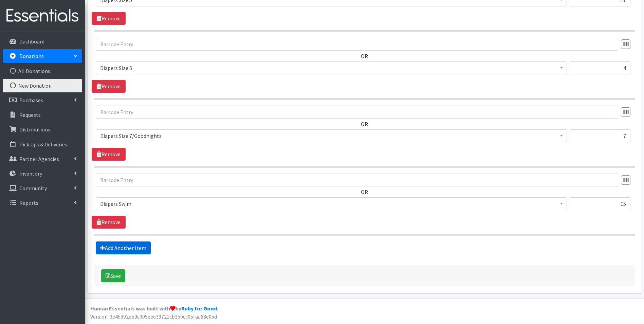
click at [124, 247] on link "Add Another Item" at bounding box center [123, 247] width 55 height 13
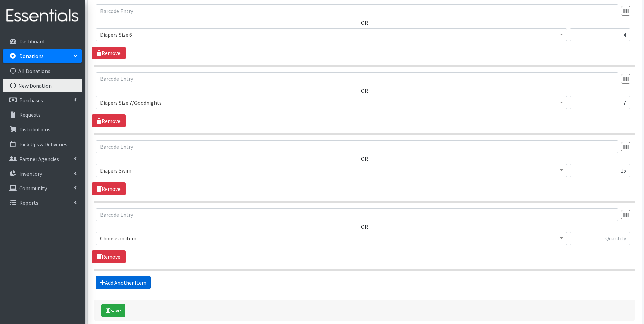
scroll to position [1027, 0]
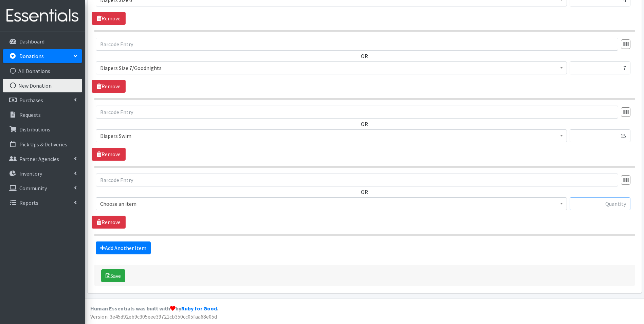
click at [586, 201] on input "text" at bounding box center [600, 203] width 61 height 13
type input "3"
click at [562, 205] on span at bounding box center [561, 203] width 7 height 11
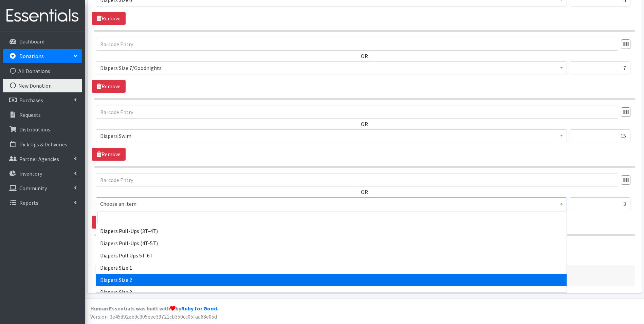
scroll to position [679, 0]
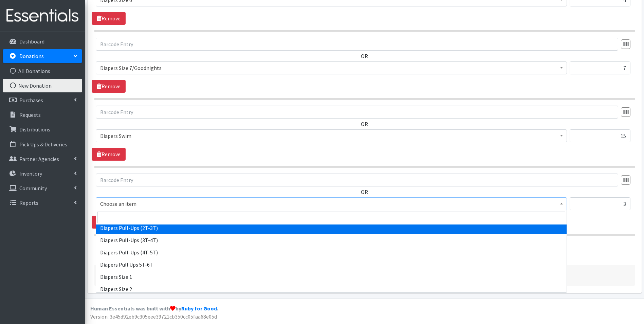
select select "1971"
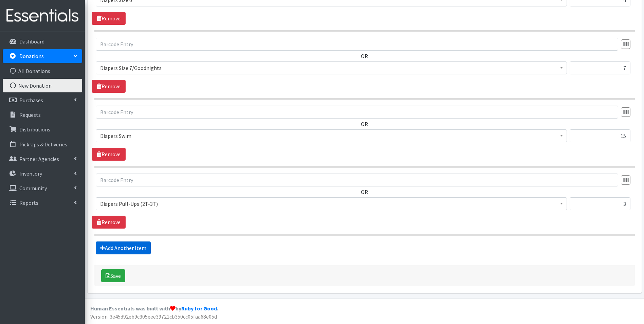
click at [117, 248] on link "Add Another Item" at bounding box center [123, 247] width 55 height 13
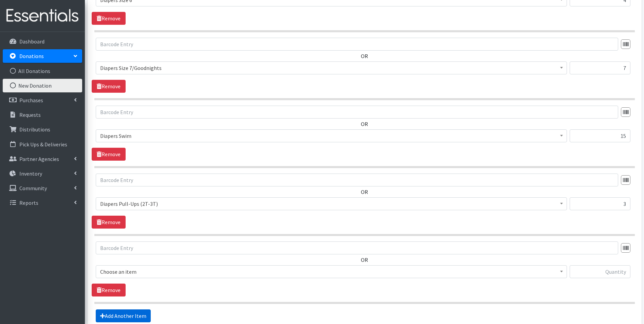
scroll to position [1095, 0]
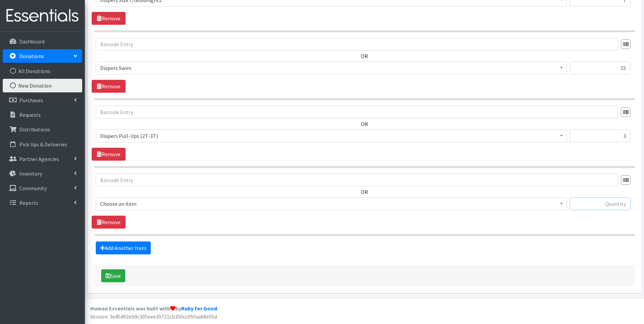
click at [581, 200] on input "text" at bounding box center [600, 203] width 61 height 13
type input "24"
click at [562, 203] on b at bounding box center [561, 204] width 3 height 2
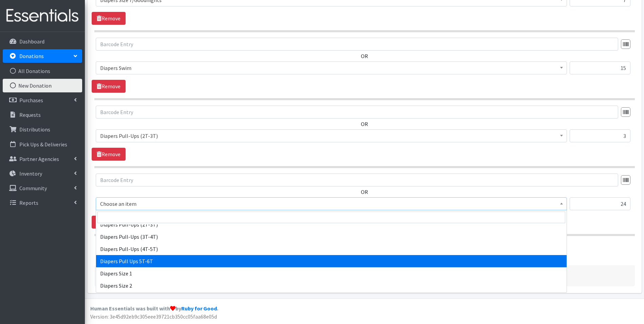
scroll to position [679, 0]
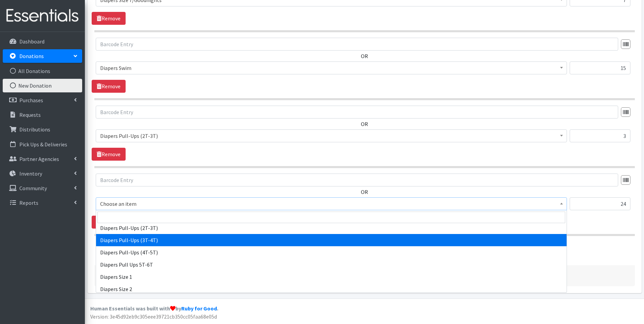
select select "1972"
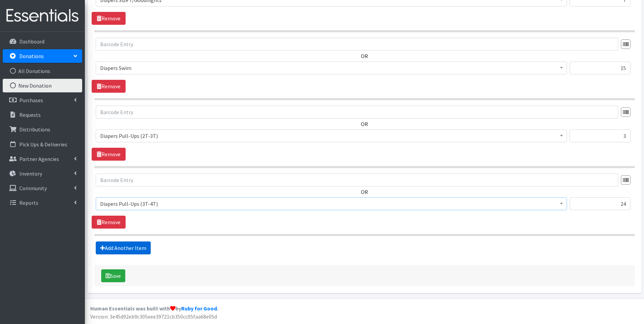
click at [114, 247] on link "Add Another Item" at bounding box center [123, 247] width 55 height 13
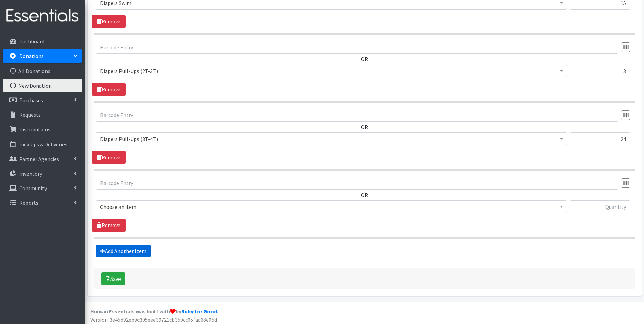
scroll to position [1162, 0]
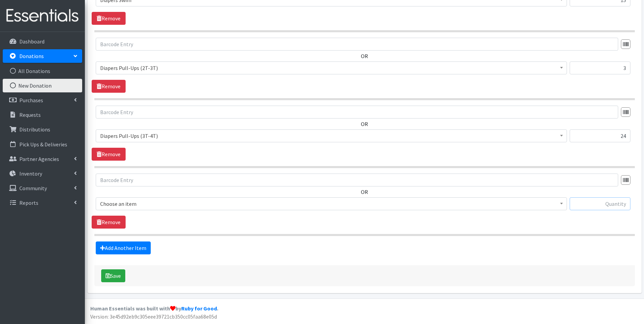
click at [603, 205] on input "text" at bounding box center [600, 203] width 61 height 13
type input "36"
click at [562, 203] on b at bounding box center [561, 204] width 3 height 2
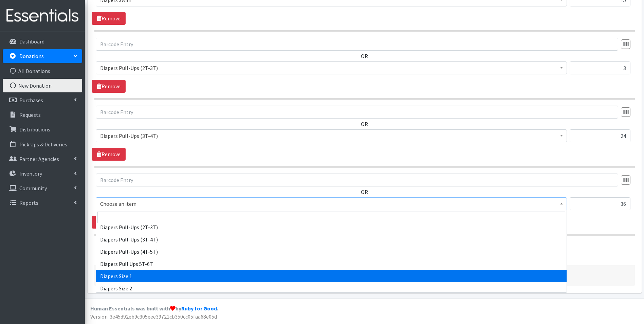
scroll to position [679, 0]
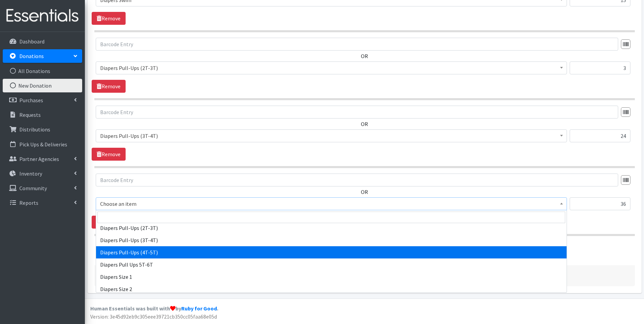
select select "1973"
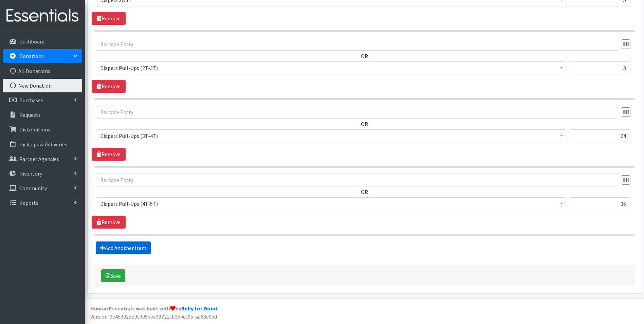
click at [123, 246] on link "Add Another Item" at bounding box center [123, 247] width 55 height 13
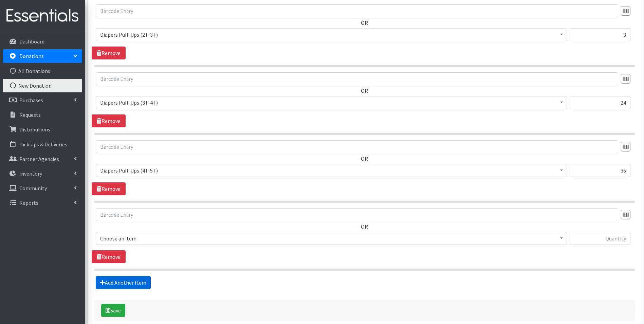
scroll to position [1230, 0]
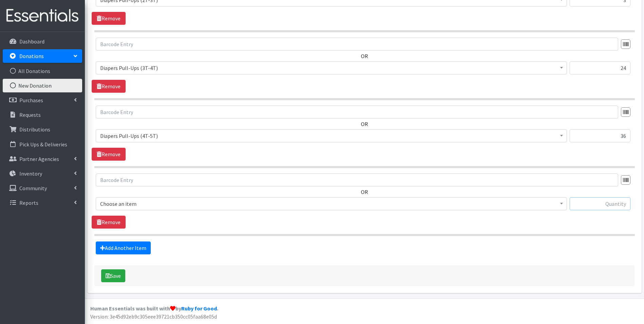
click at [594, 205] on input "text" at bounding box center [600, 203] width 61 height 13
type input "36"
click at [560, 204] on span at bounding box center [561, 203] width 7 height 11
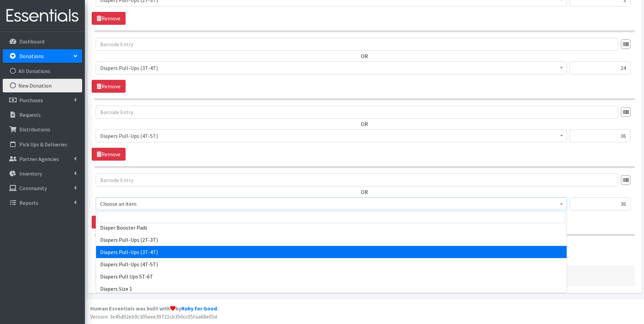
scroll to position [679, 0]
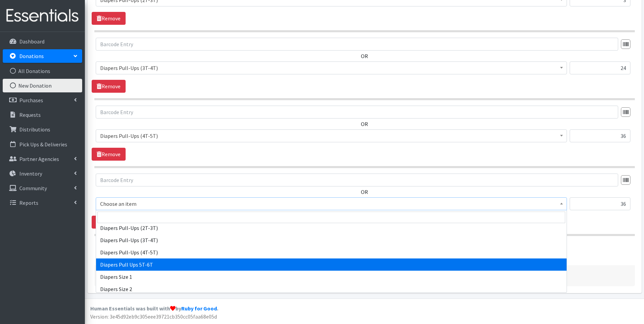
select select "15477"
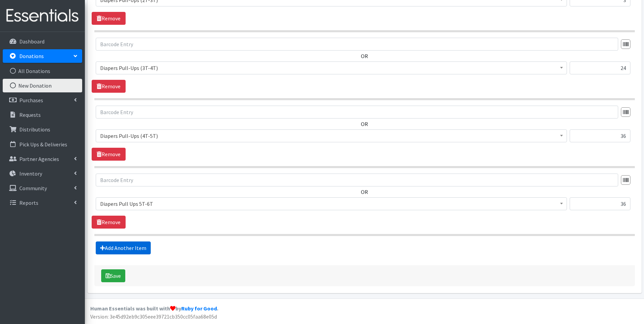
click at [122, 249] on link "Add Another Item" at bounding box center [123, 247] width 55 height 13
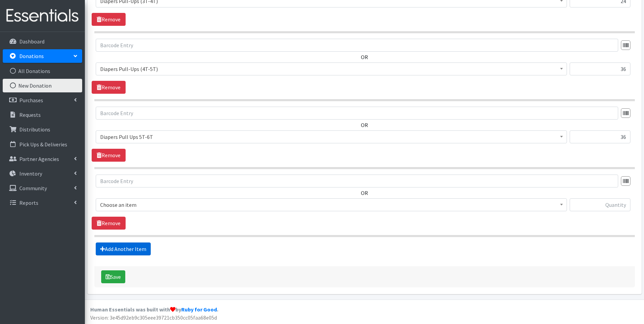
scroll to position [1298, 0]
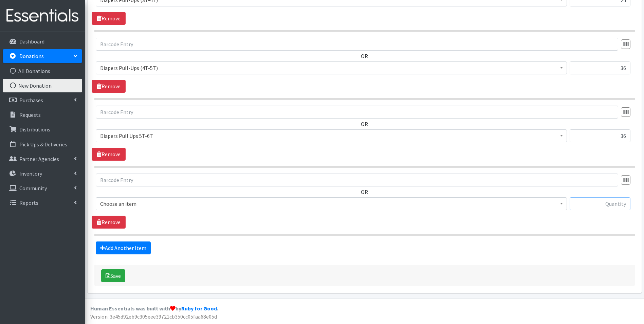
click at [591, 205] on input "text" at bounding box center [600, 203] width 61 height 13
type input "38"
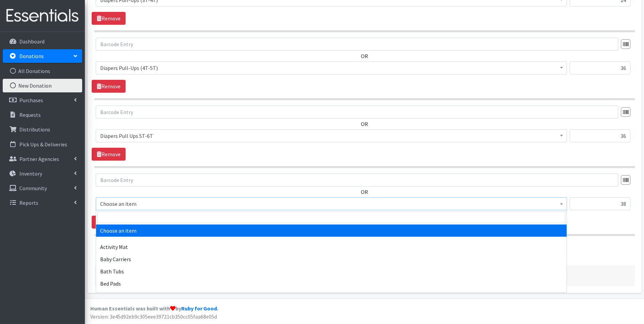
click at [562, 203] on b at bounding box center [561, 204] width 3 height 2
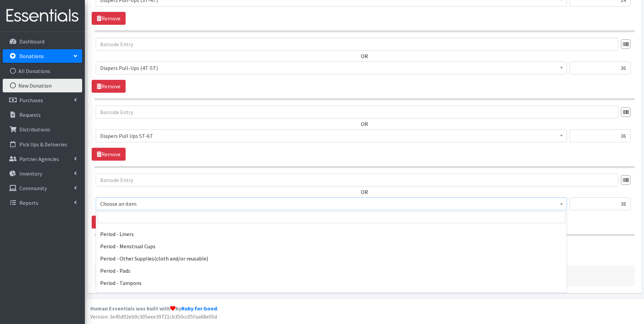
scroll to position [1053, 0]
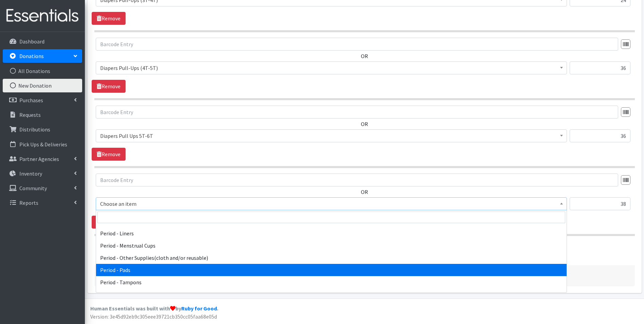
select select "5772"
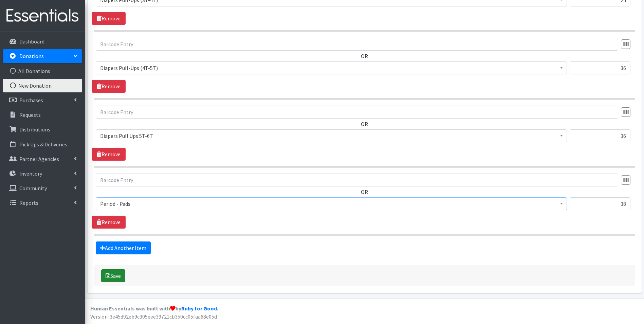
click at [115, 273] on button "Save" at bounding box center [113, 275] width 24 height 13
